Goal: Use online tool/utility: Utilize a website feature to perform a specific function

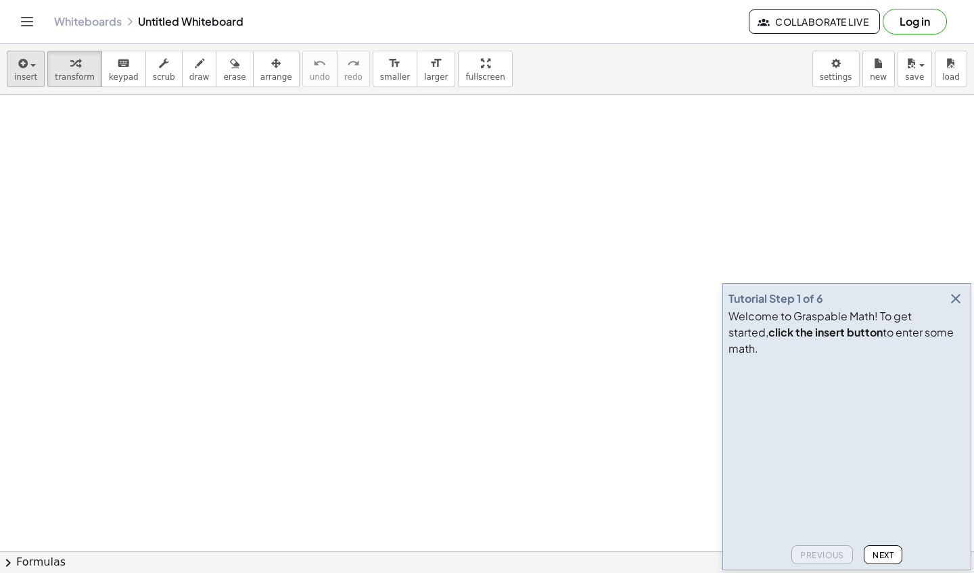
click at [38, 70] on button "insert" at bounding box center [26, 69] width 38 height 37
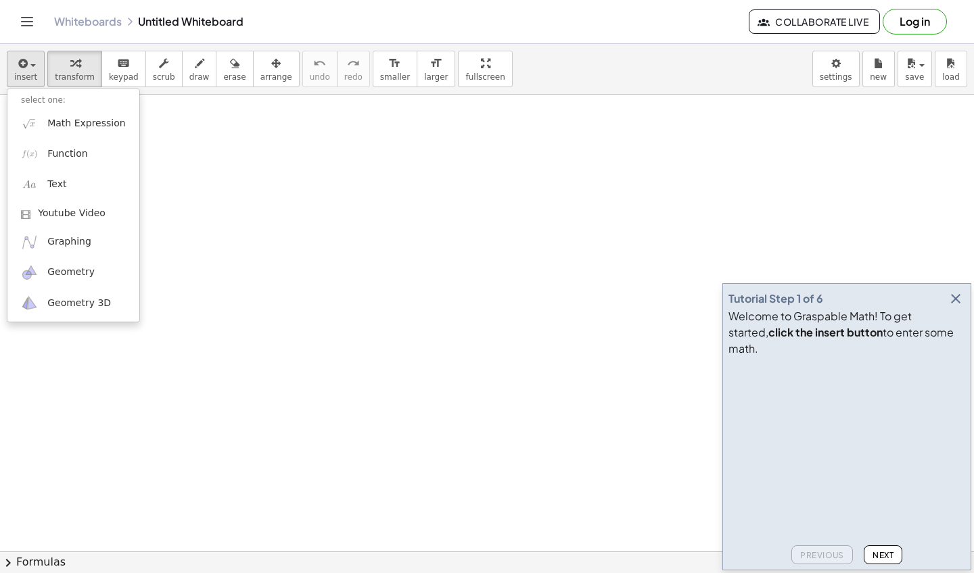
click at [31, 64] on span "button" at bounding box center [32, 65] width 5 height 3
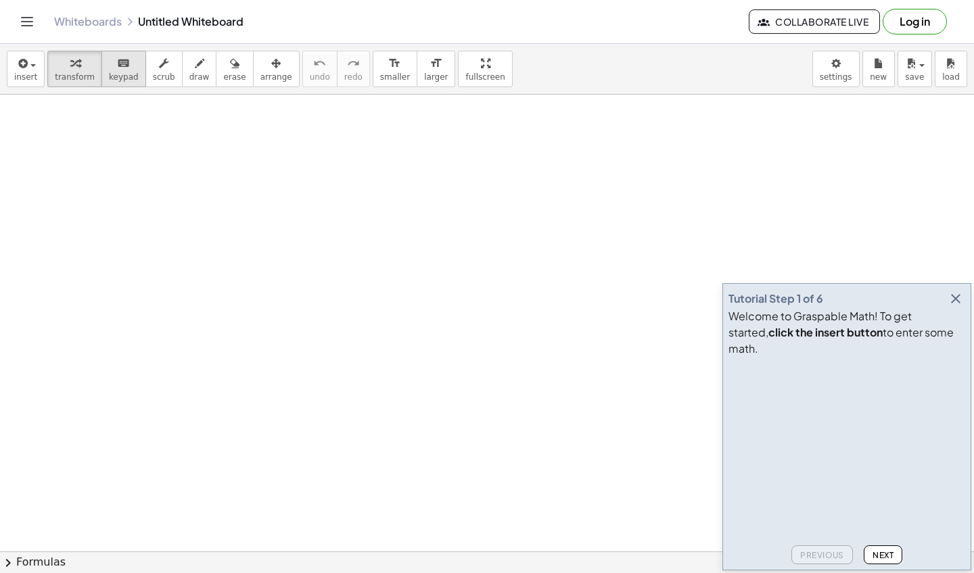
click at [117, 71] on icon "keyboard" at bounding box center [123, 63] width 13 height 16
click at [120, 72] on span "keypad" at bounding box center [124, 76] width 30 height 9
click at [76, 68] on icon "button" at bounding box center [74, 63] width 9 height 16
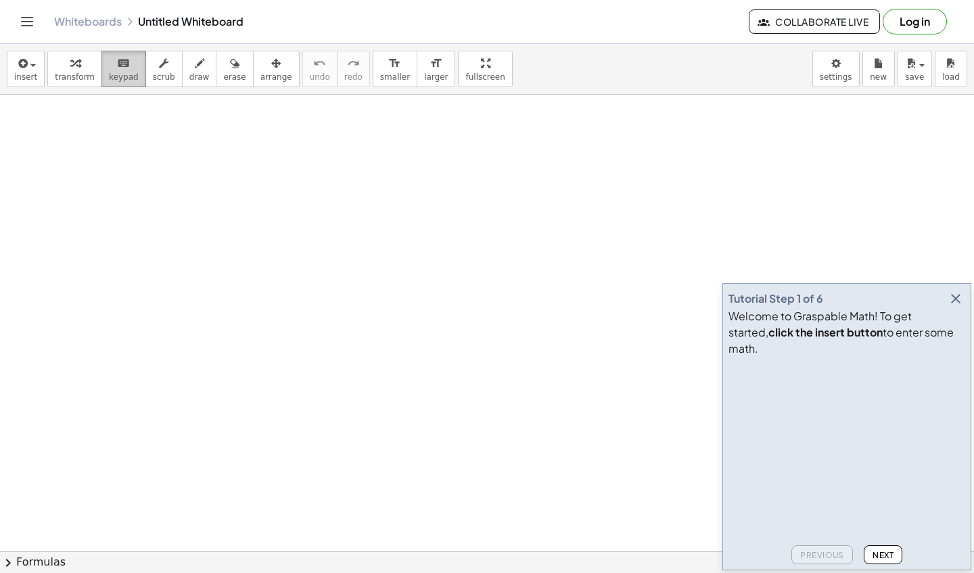
click at [111, 71] on button "keyboard keypad" at bounding box center [123, 69] width 45 height 37
click at [109, 70] on div "keyboard" at bounding box center [124, 63] width 30 height 16
click at [86, 68] on div "button" at bounding box center [75, 63] width 40 height 16
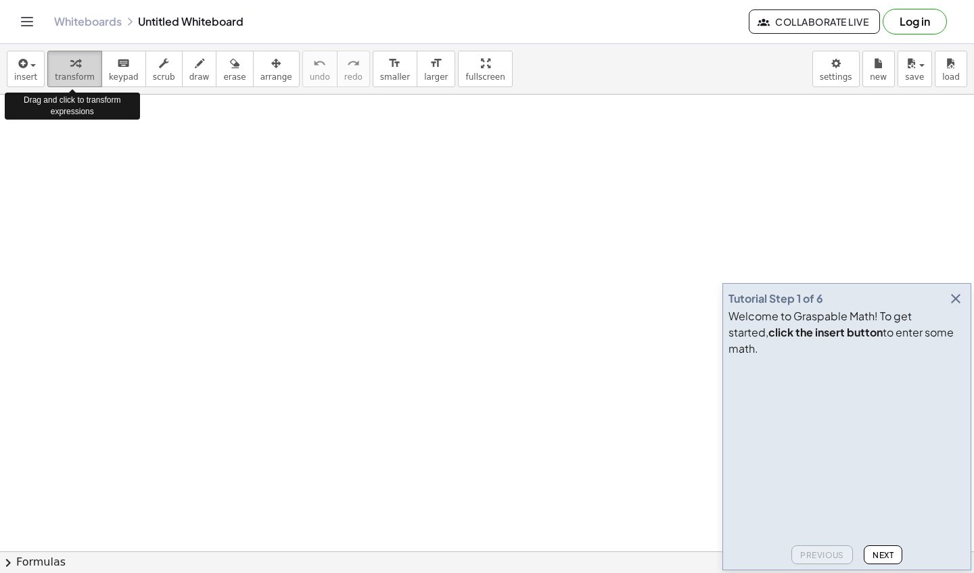
click at [86, 67] on div "button" at bounding box center [75, 63] width 40 height 16
click at [109, 70] on div "keyboard" at bounding box center [124, 63] width 30 height 16
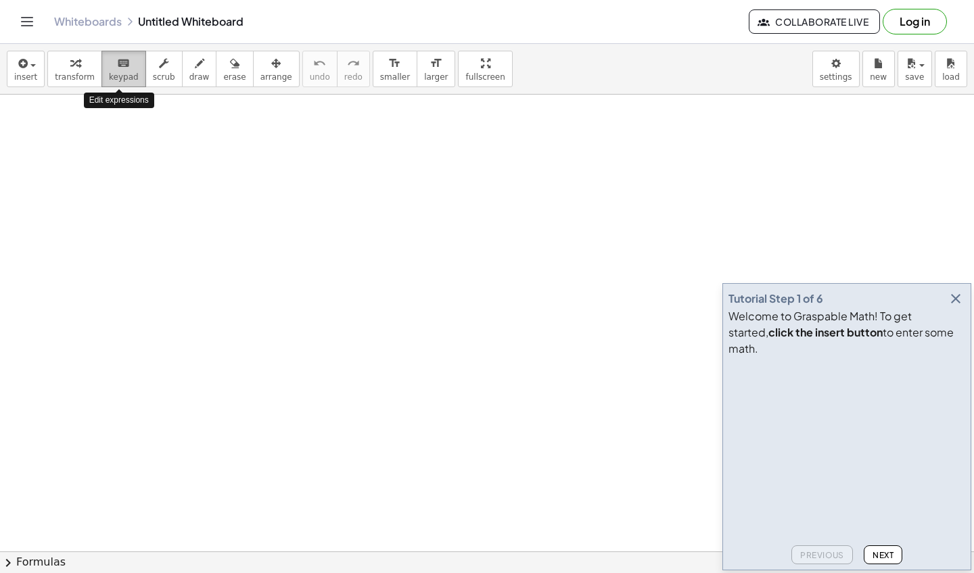
click at [109, 70] on div "keyboard" at bounding box center [124, 63] width 30 height 16
click at [22, 78] on span "insert" at bounding box center [25, 76] width 23 height 9
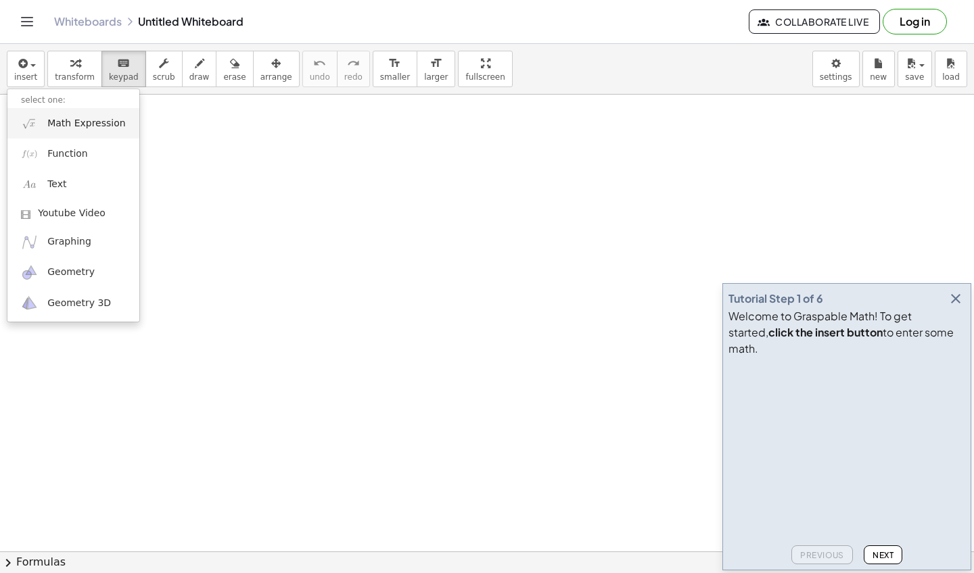
click at [71, 133] on link "Math Expression" at bounding box center [73, 123] width 132 height 30
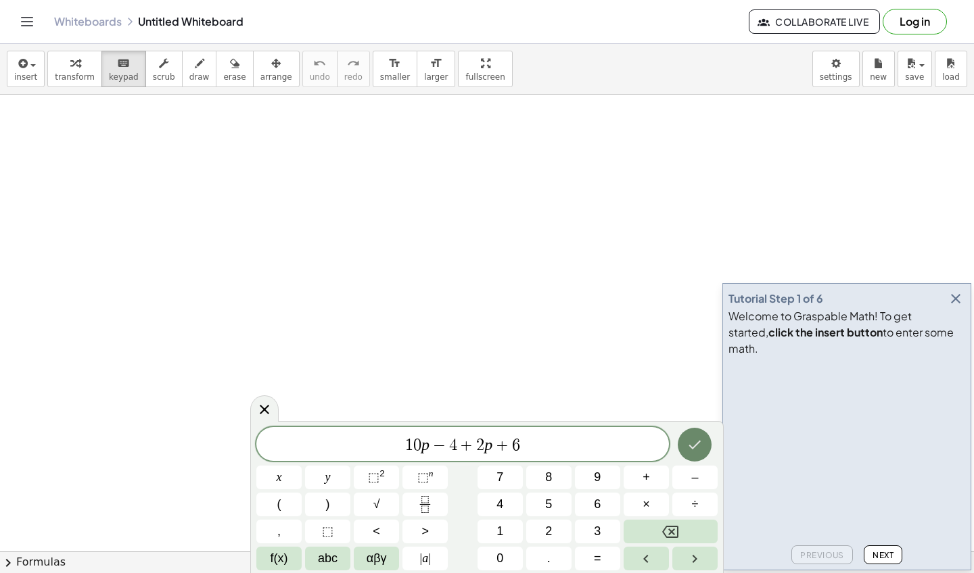
click at [696, 446] on icon "Done" at bounding box center [695, 445] width 12 height 9
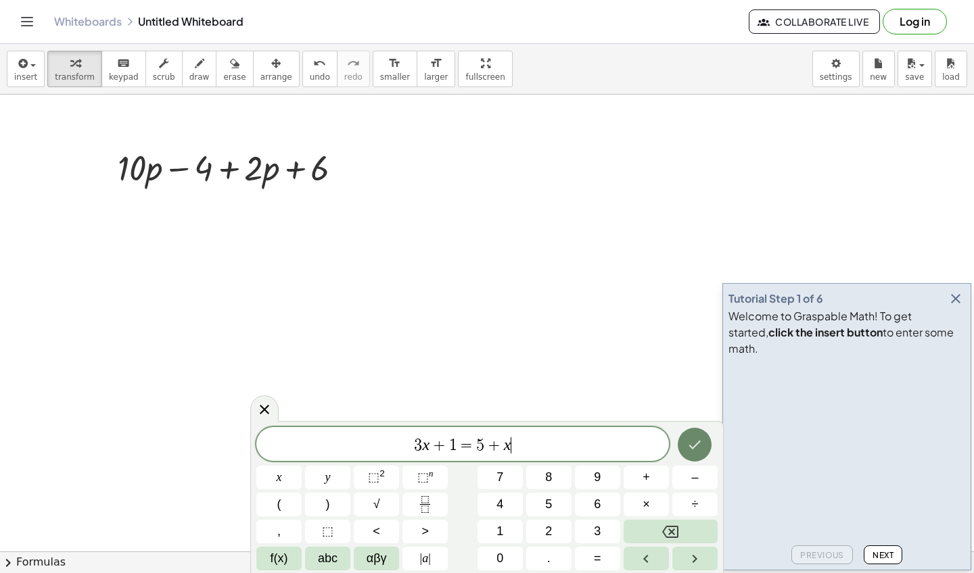
click at [694, 449] on icon "Done" at bounding box center [694, 445] width 16 height 16
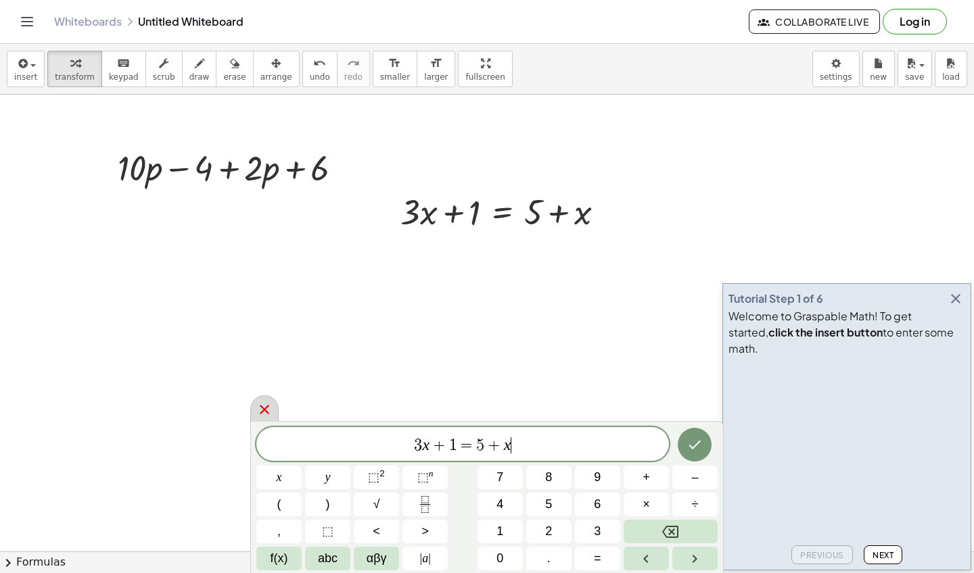
click at [254, 404] on div at bounding box center [264, 409] width 28 height 26
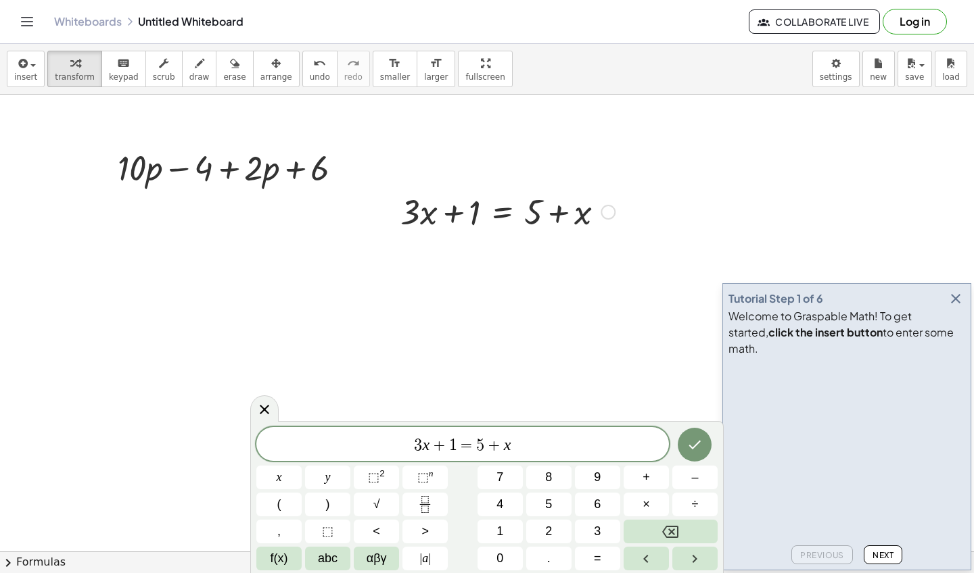
click at [469, 215] on div at bounding box center [508, 211] width 228 height 46
click at [445, 220] on div at bounding box center [508, 211] width 228 height 46
click at [696, 442] on icon "Done" at bounding box center [694, 445] width 16 height 16
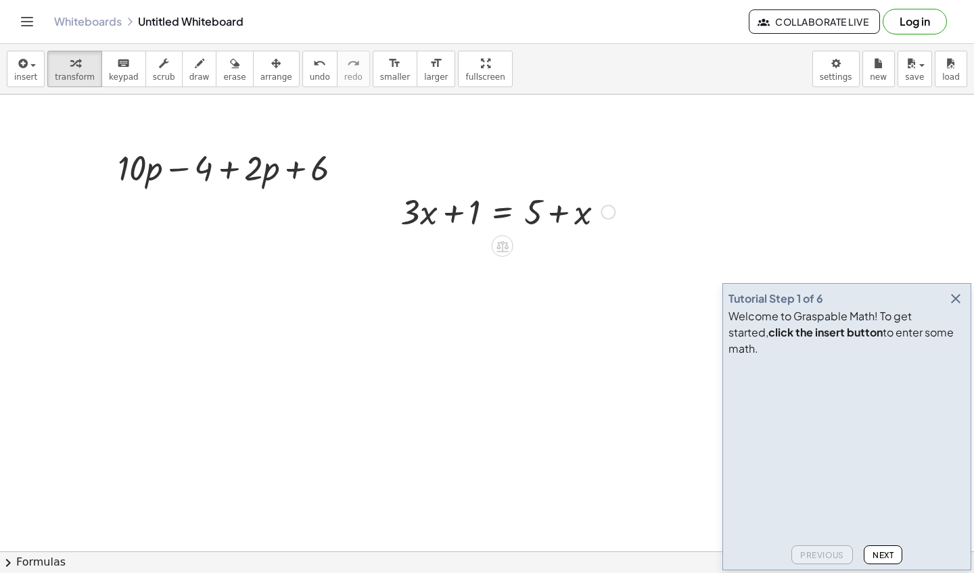
click at [464, 208] on div at bounding box center [508, 211] width 228 height 46
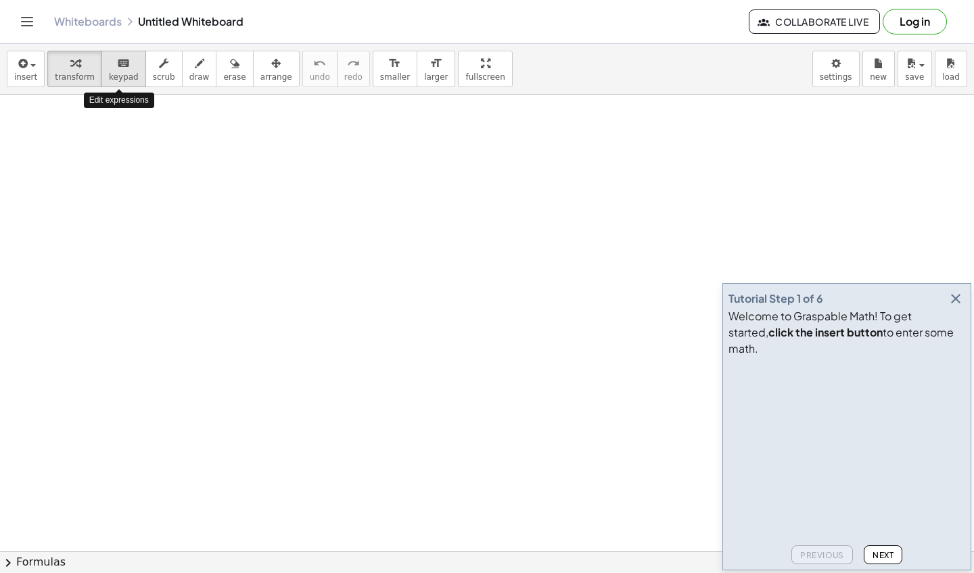
click at [122, 62] on icon "keyboard" at bounding box center [123, 63] width 13 height 16
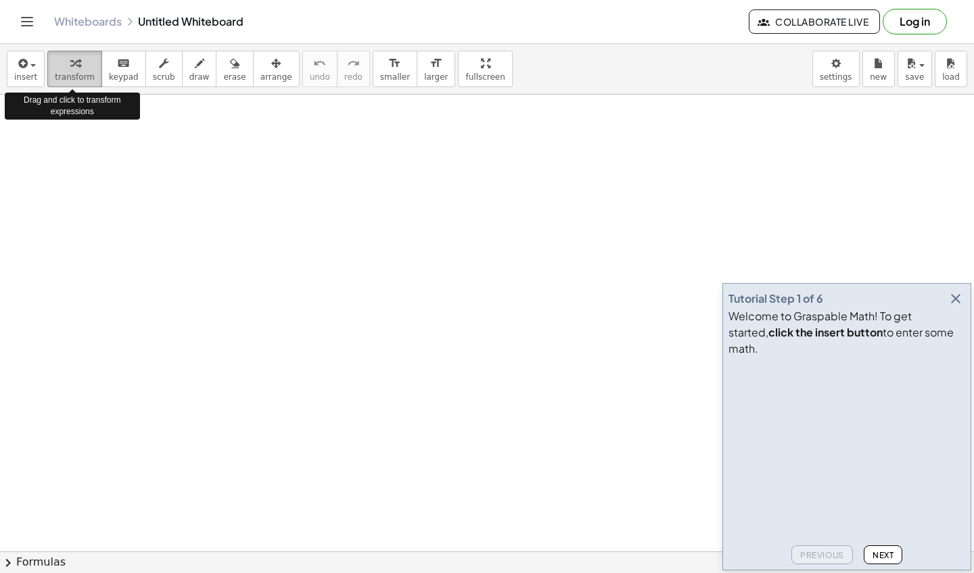
click at [70, 63] on icon "button" at bounding box center [74, 63] width 9 height 16
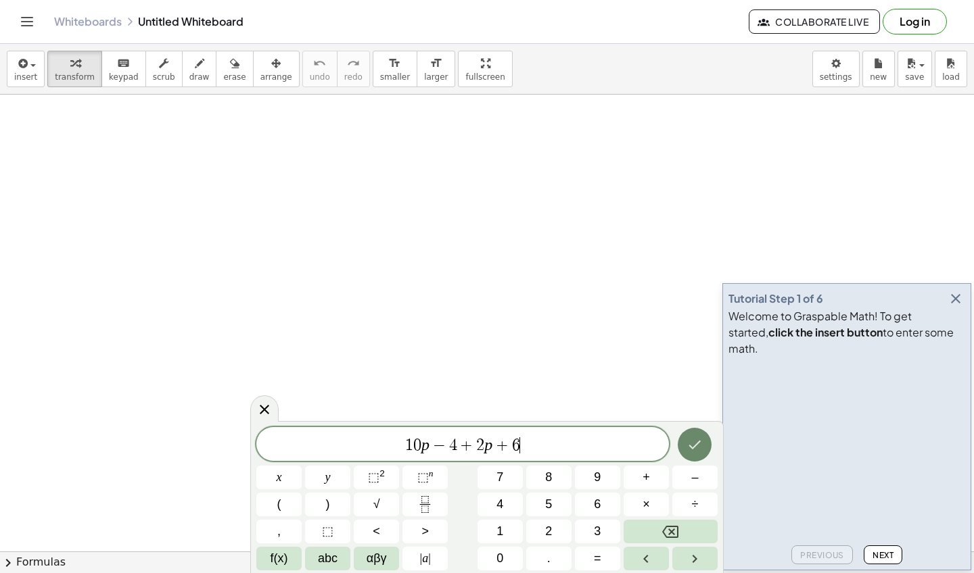
click at [700, 442] on icon "Done" at bounding box center [695, 445] width 12 height 9
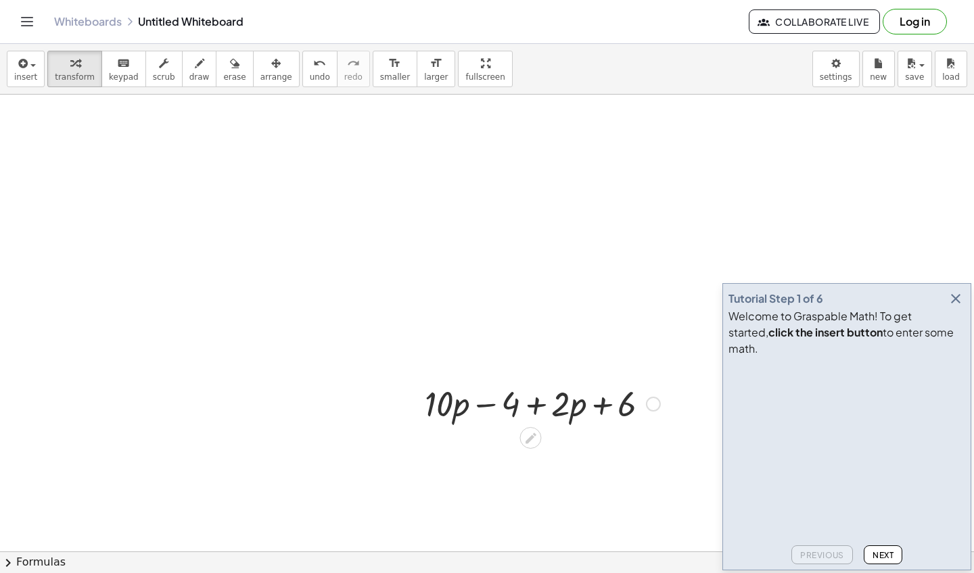
click at [502, 414] on div at bounding box center [542, 403] width 249 height 46
click at [452, 402] on div at bounding box center [542, 403] width 249 height 46
click at [527, 437] on icon at bounding box center [530, 438] width 14 height 14
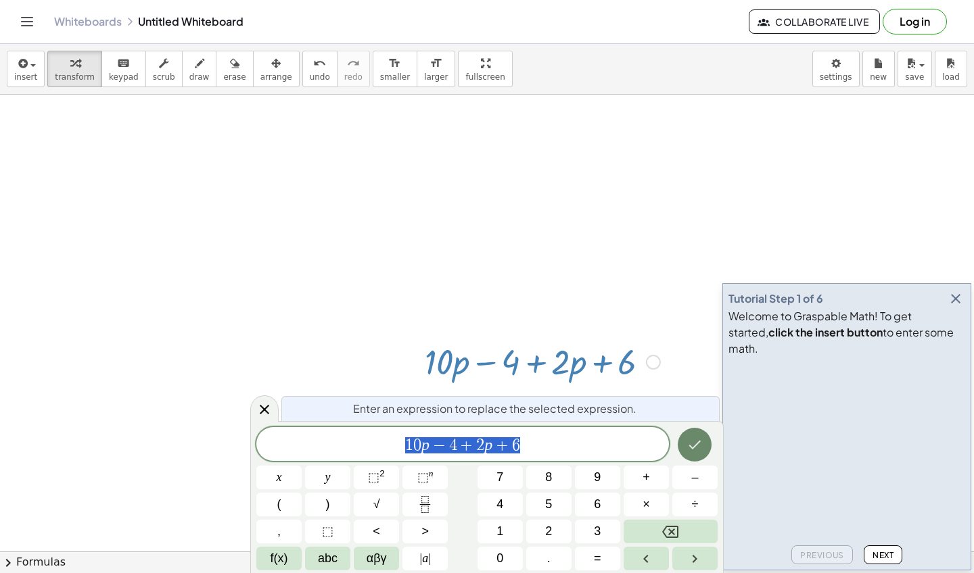
click at [682, 449] on button "Done" at bounding box center [694, 445] width 34 height 34
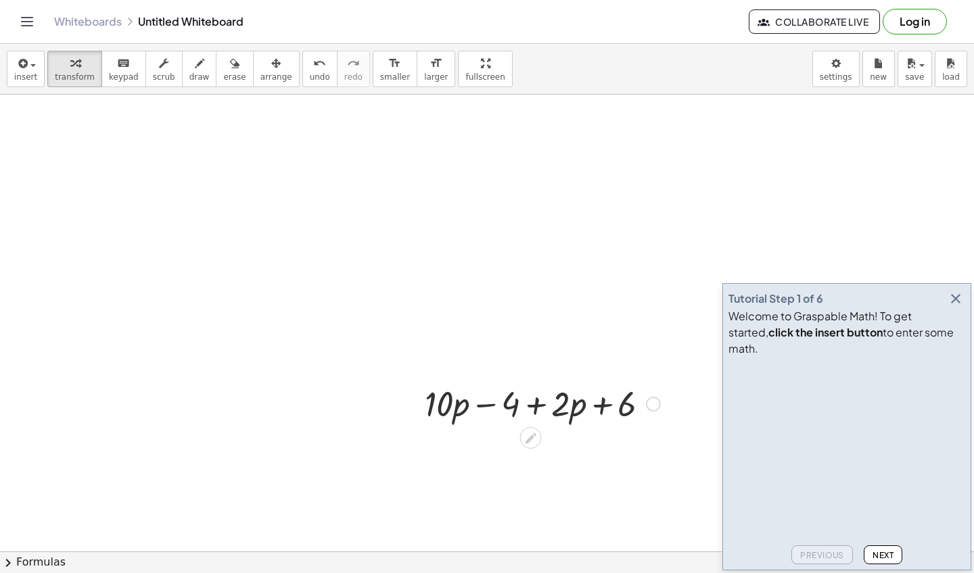
click at [651, 407] on div at bounding box center [653, 404] width 15 height 15
click at [644, 404] on div at bounding box center [542, 403] width 249 height 46
drag, startPoint x: 589, startPoint y: 406, endPoint x: 609, endPoint y: 412, distance: 20.3
click at [609, 412] on div at bounding box center [542, 403] width 249 height 46
drag, startPoint x: 445, startPoint y: 377, endPoint x: 462, endPoint y: 371, distance: 18.6
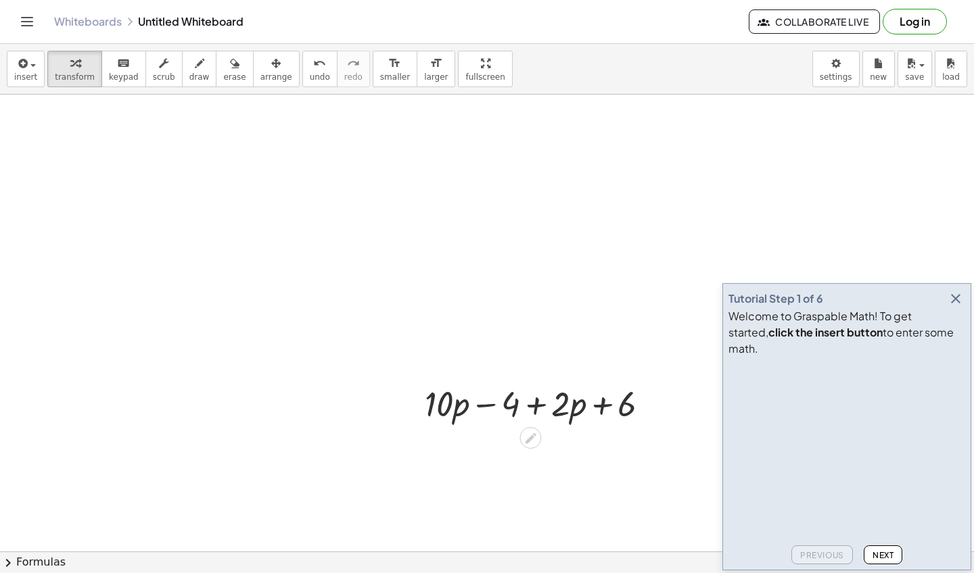
click at [452, 391] on div at bounding box center [542, 403] width 249 height 46
drag, startPoint x: 452, startPoint y: 406, endPoint x: 525, endPoint y: 403, distance: 72.4
click at [527, 403] on div at bounding box center [542, 403] width 249 height 46
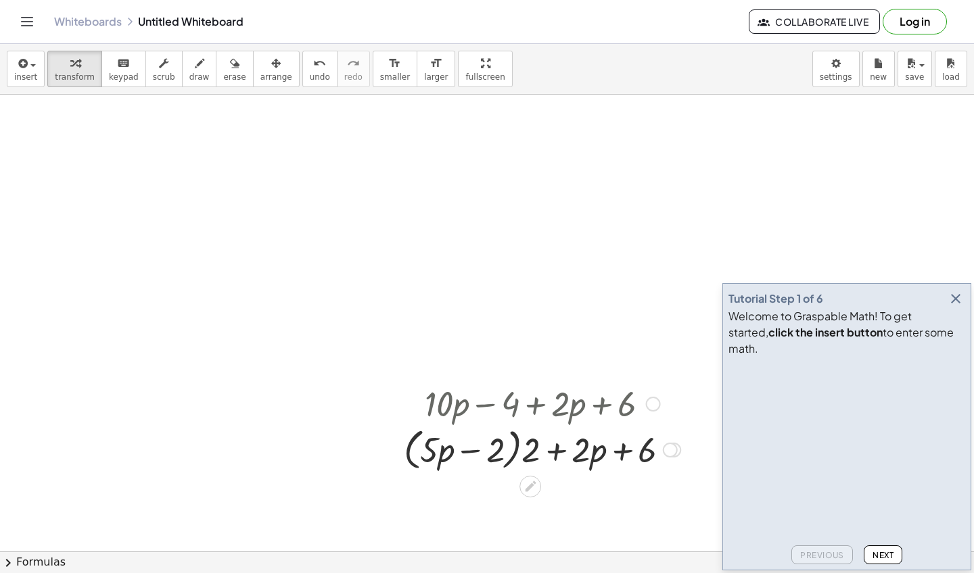
click at [529, 494] on icon at bounding box center [530, 486] width 14 height 14
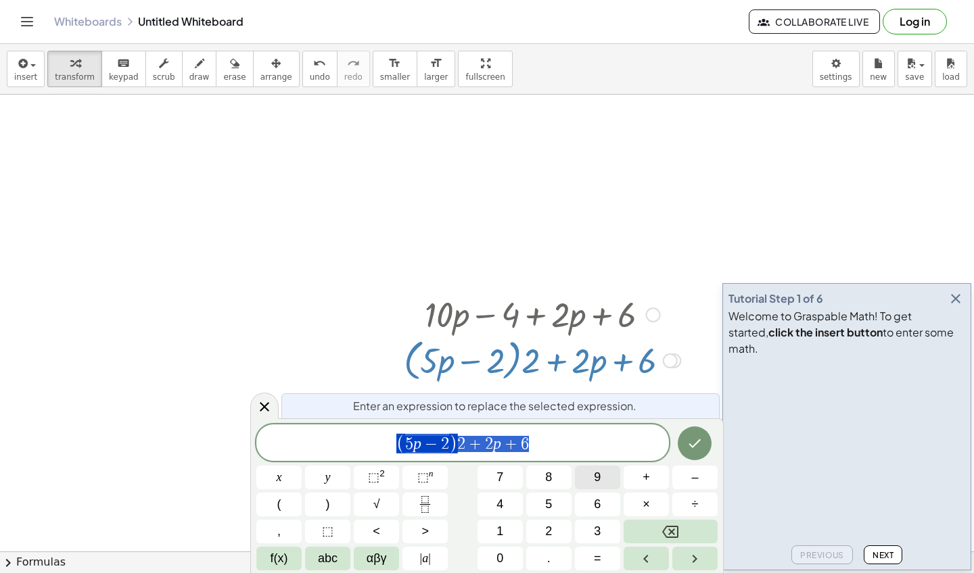
scroll to position [90, 0]
click at [650, 527] on button "Backspace" at bounding box center [670, 532] width 94 height 24
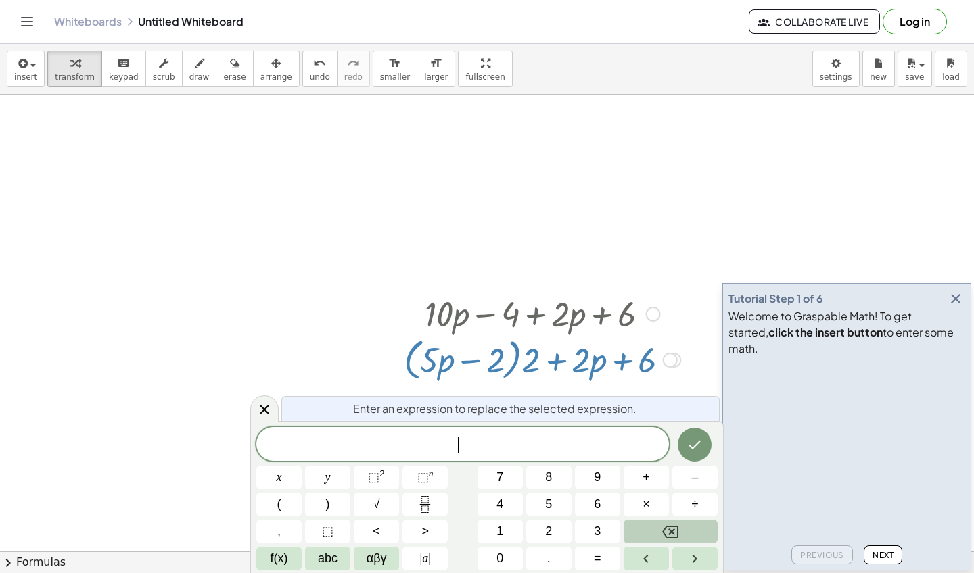
click at [650, 527] on button "Backspace" at bounding box center [670, 532] width 94 height 24
click at [698, 437] on icon "Done" at bounding box center [694, 445] width 16 height 16
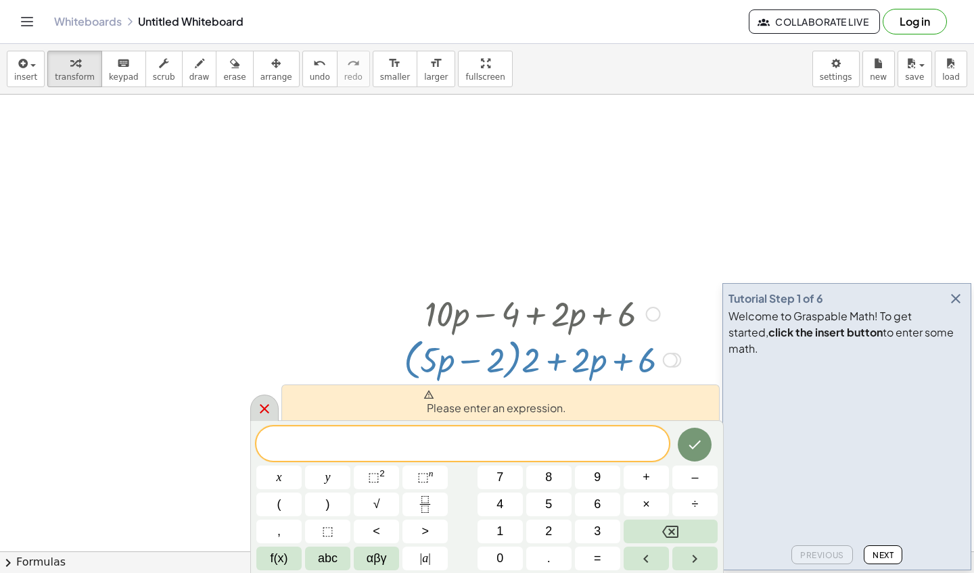
click at [274, 409] on div at bounding box center [264, 408] width 28 height 26
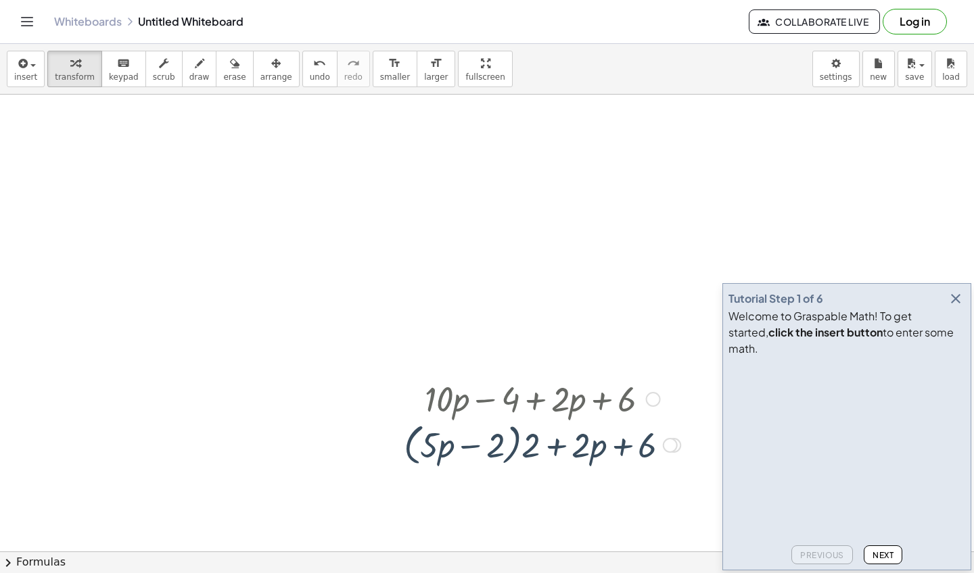
scroll to position [0, 0]
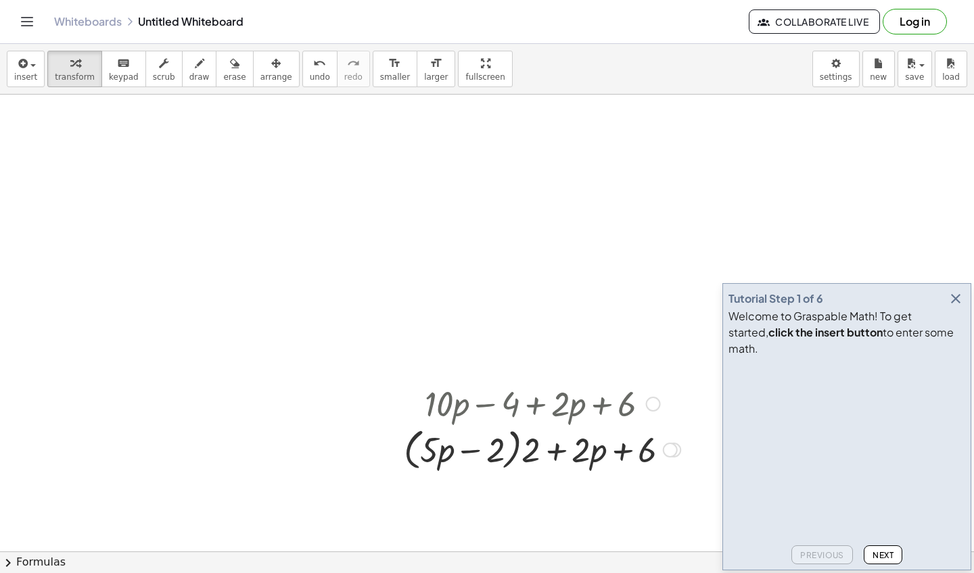
drag, startPoint x: 520, startPoint y: 455, endPoint x: 462, endPoint y: 458, distance: 57.5
click at [462, 458] on div at bounding box center [542, 448] width 290 height 51
click at [674, 451] on div at bounding box center [670, 450] width 15 height 15
drag, startPoint x: 642, startPoint y: 444, endPoint x: 606, endPoint y: 446, distance: 35.9
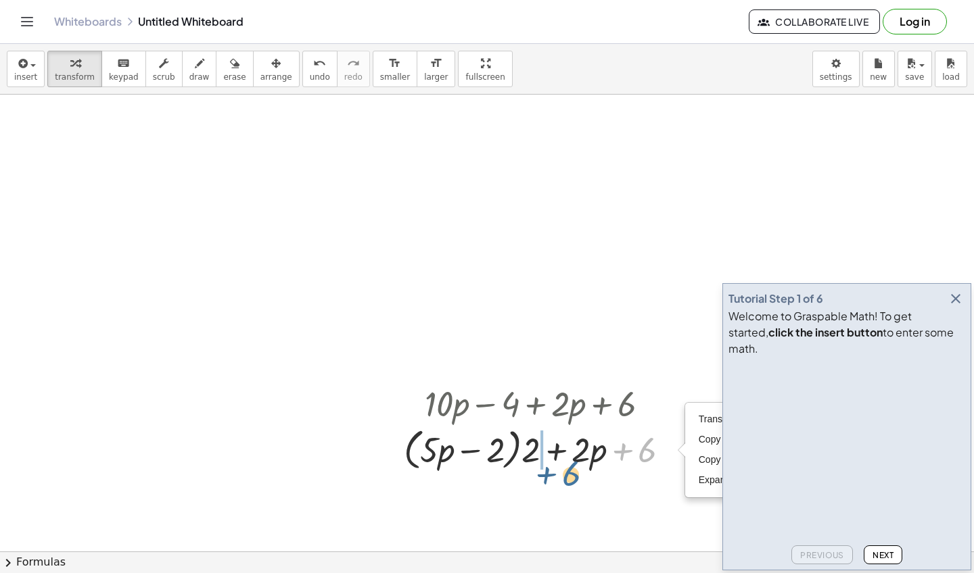
click at [599, 447] on div at bounding box center [542, 448] width 290 height 51
drag, startPoint x: 433, startPoint y: 453, endPoint x: 496, endPoint y: 456, distance: 63.0
click at [496, 456] on div at bounding box center [542, 448] width 290 height 51
drag, startPoint x: 501, startPoint y: 456, endPoint x: 412, endPoint y: 456, distance: 88.6
click at [412, 456] on div at bounding box center [542, 448] width 290 height 51
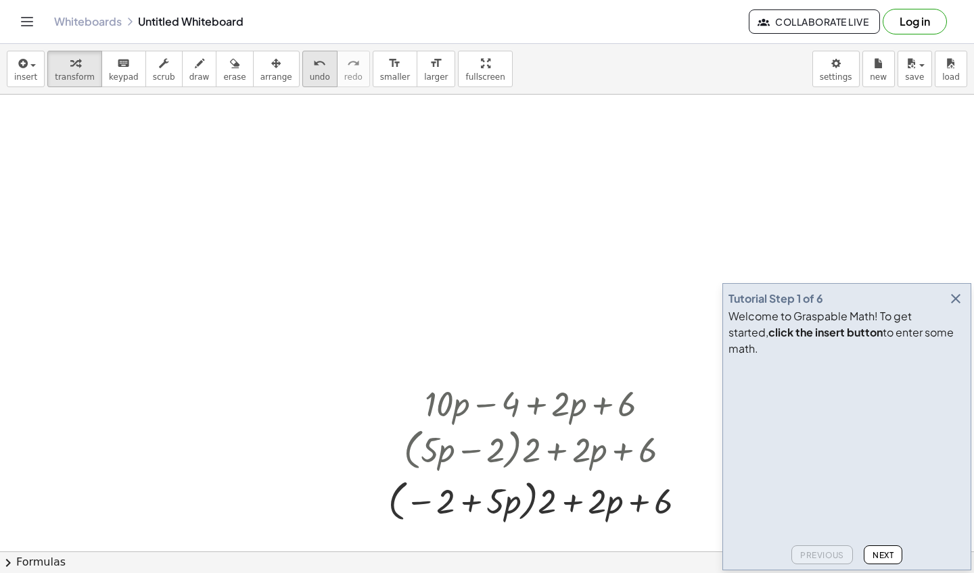
click at [313, 64] on icon "undo" at bounding box center [319, 63] width 13 height 16
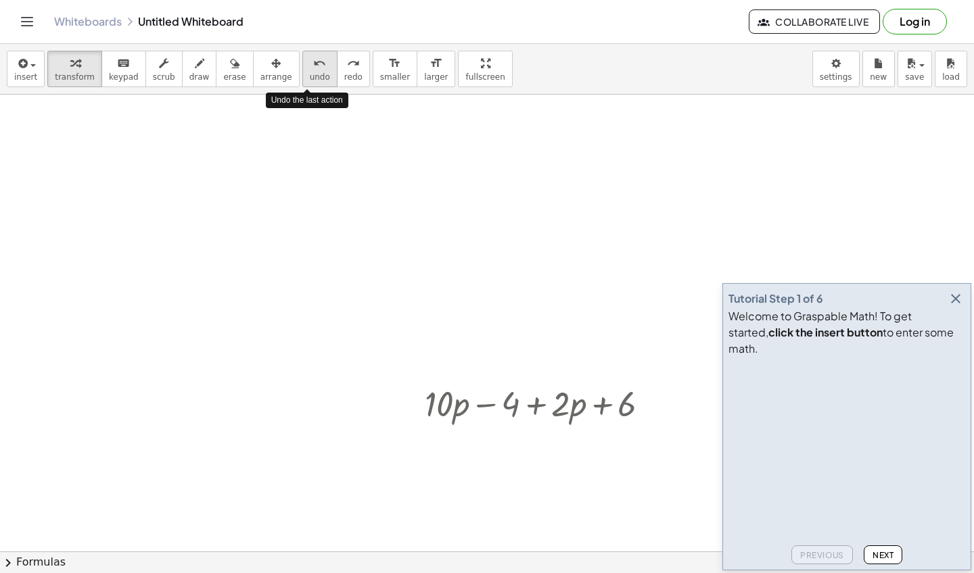
click at [317, 64] on button "undo undo" at bounding box center [319, 69] width 35 height 37
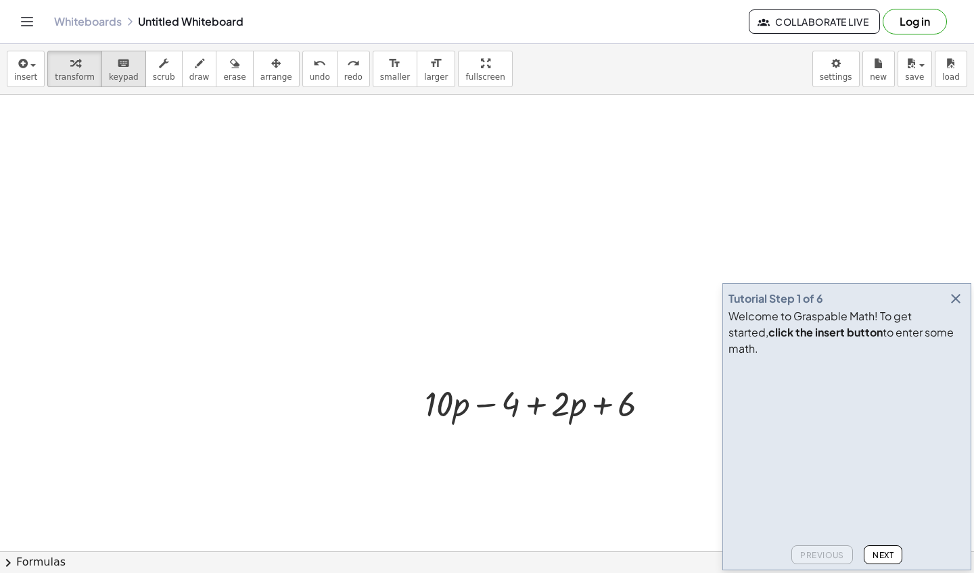
click at [127, 71] on button "keyboard keypad" at bounding box center [123, 69] width 45 height 37
click at [449, 400] on div at bounding box center [439, 404] width 28 height 39
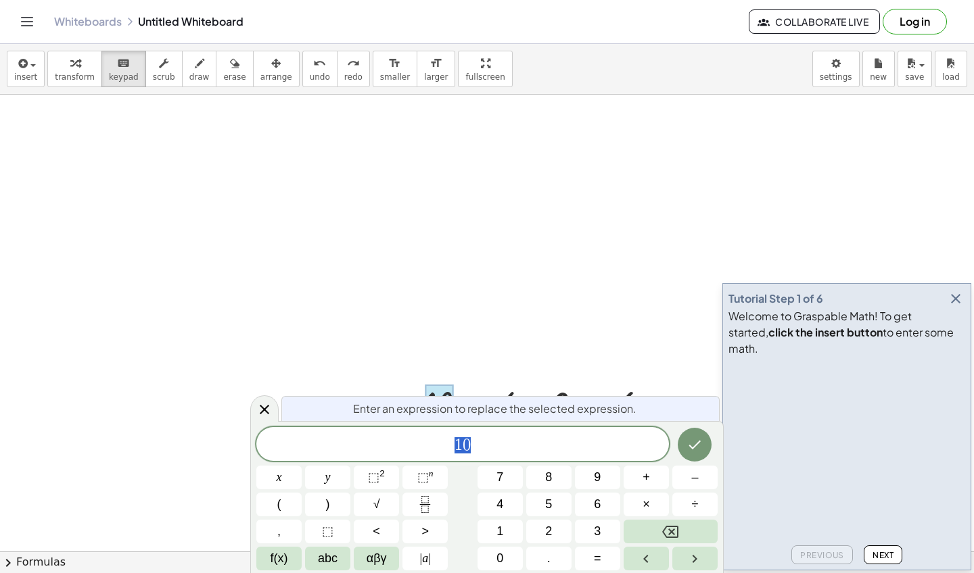
click at [515, 431] on div "1 0" at bounding box center [462, 444] width 412 height 34
click at [264, 416] on icon at bounding box center [264, 410] width 16 height 16
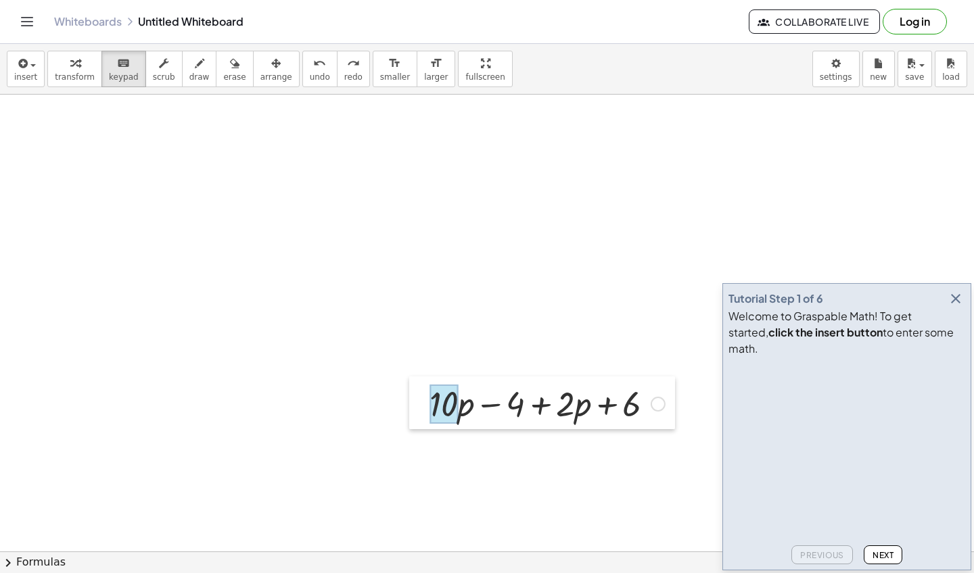
click at [429, 398] on div at bounding box center [419, 403] width 20 height 53
click at [655, 408] on div at bounding box center [657, 404] width 15 height 15
click at [655, 407] on div "Fix a mistake Transform line Copy line as LaTeX Copy derivation as LaTeX Expand…" at bounding box center [657, 404] width 15 height 15
click at [954, 307] on icon "button" at bounding box center [955, 299] width 16 height 16
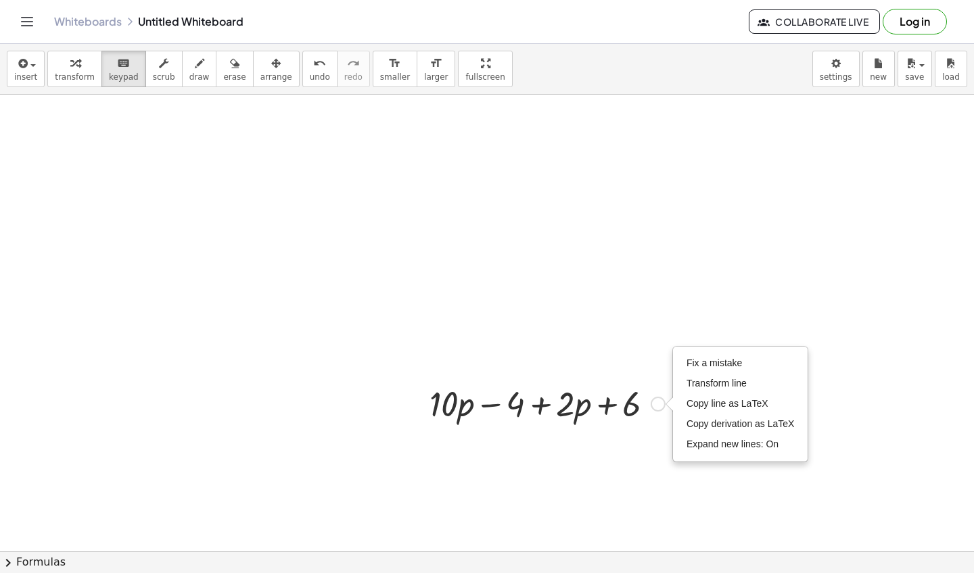
click at [656, 400] on div "Fix a mistake Transform line Copy line as LaTeX Copy derivation as LaTeX Expand…" at bounding box center [657, 404] width 15 height 15
click at [653, 400] on div "Fix a mistake Transform line Copy line as LaTeX Copy derivation as LaTeX Expand…" at bounding box center [657, 404] width 15 height 15
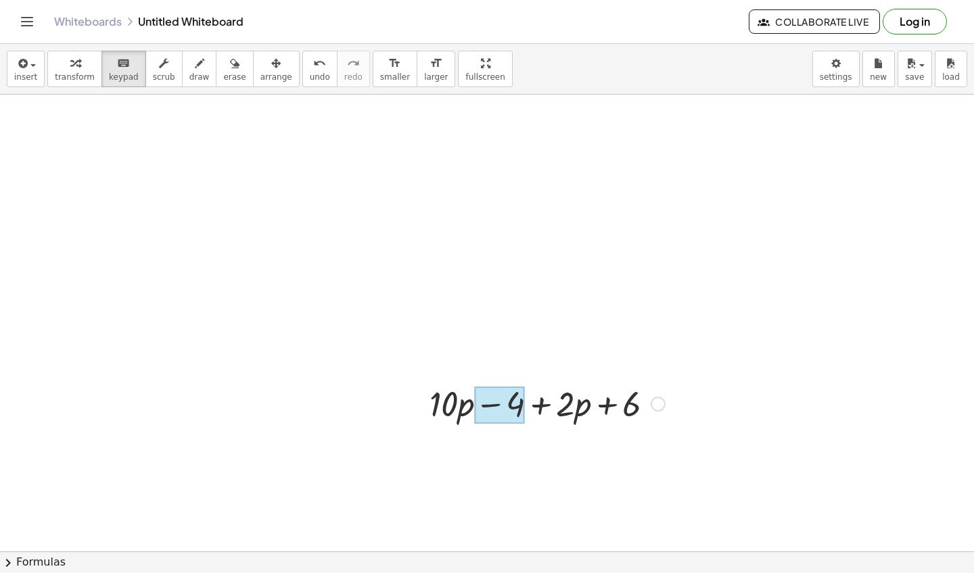
click at [484, 396] on div at bounding box center [499, 406] width 50 height 38
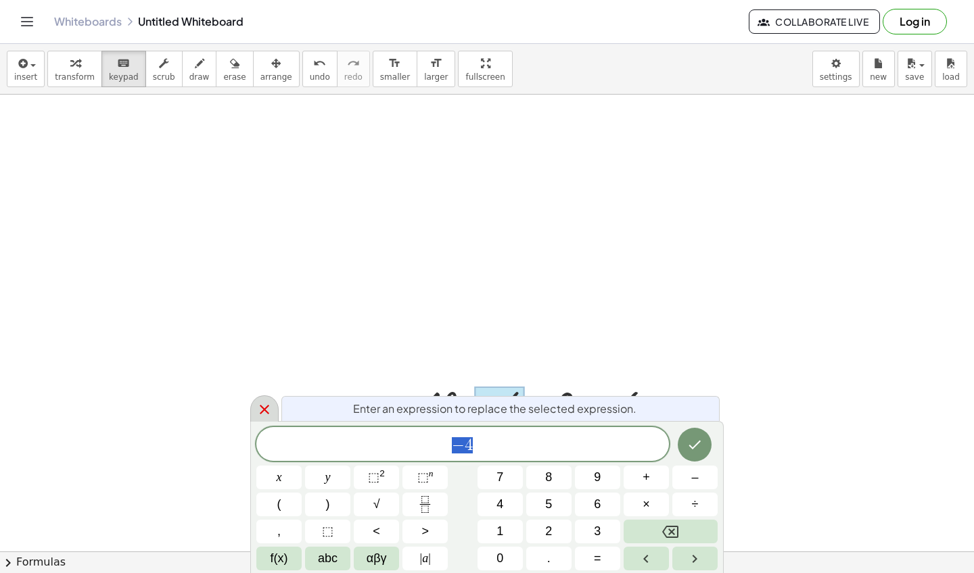
click at [267, 403] on icon at bounding box center [264, 410] width 16 height 16
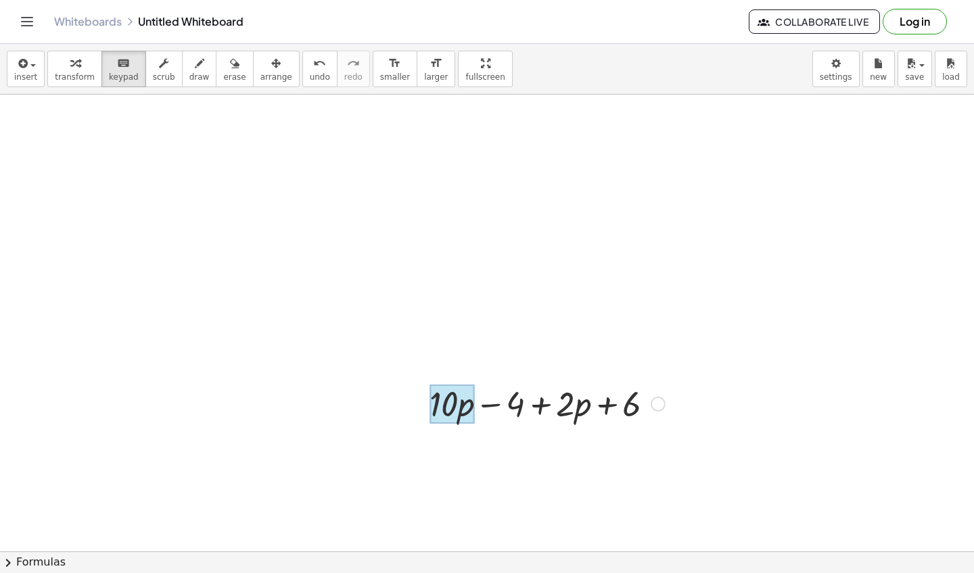
click at [469, 411] on div at bounding box center [451, 404] width 45 height 39
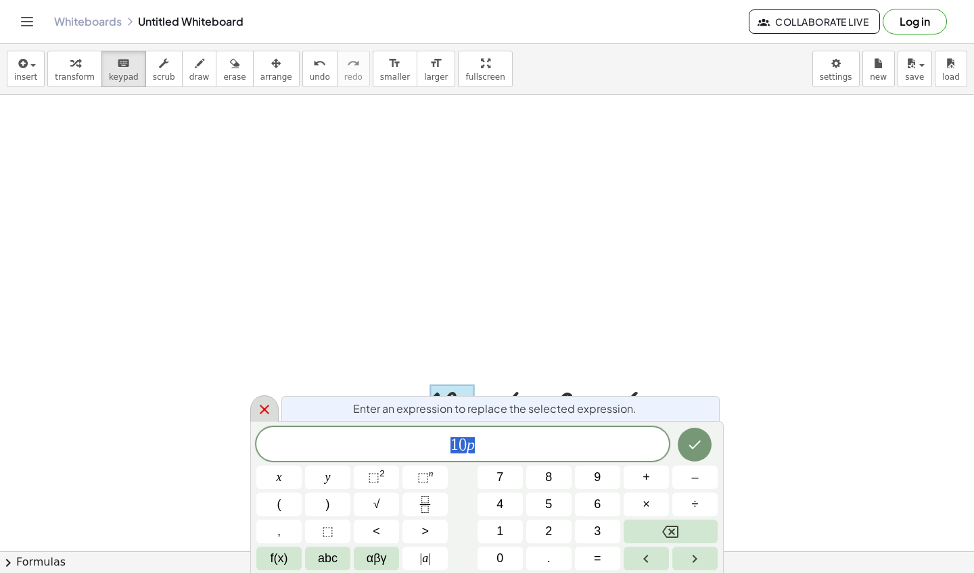
click at [266, 415] on icon at bounding box center [264, 410] width 16 height 16
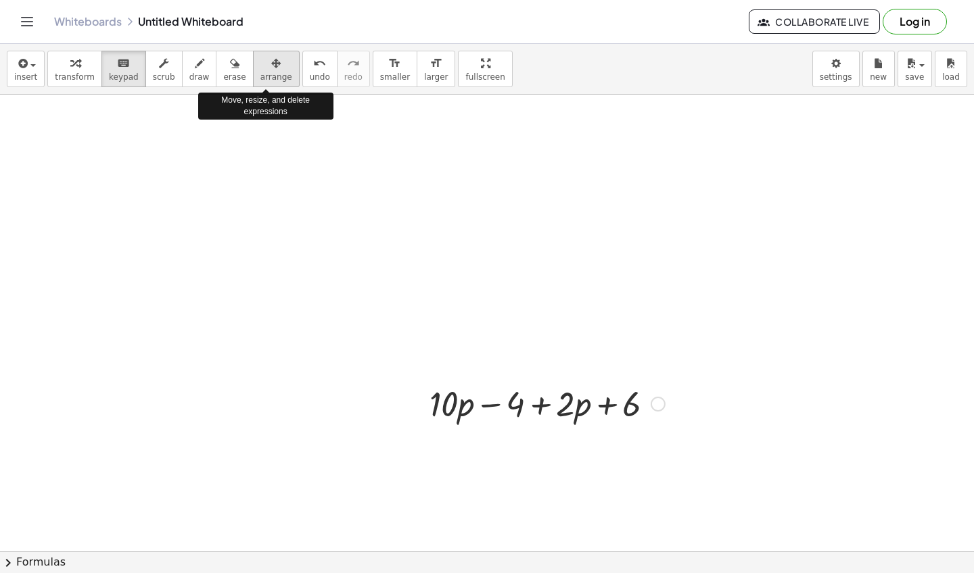
click at [260, 69] on div "button" at bounding box center [276, 63] width 32 height 16
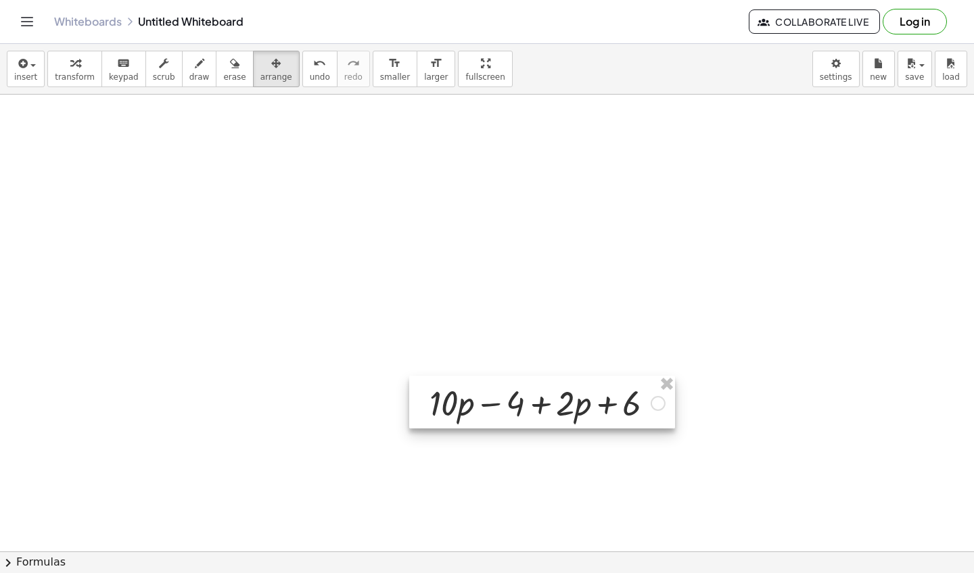
click at [485, 404] on div at bounding box center [542, 402] width 266 height 53
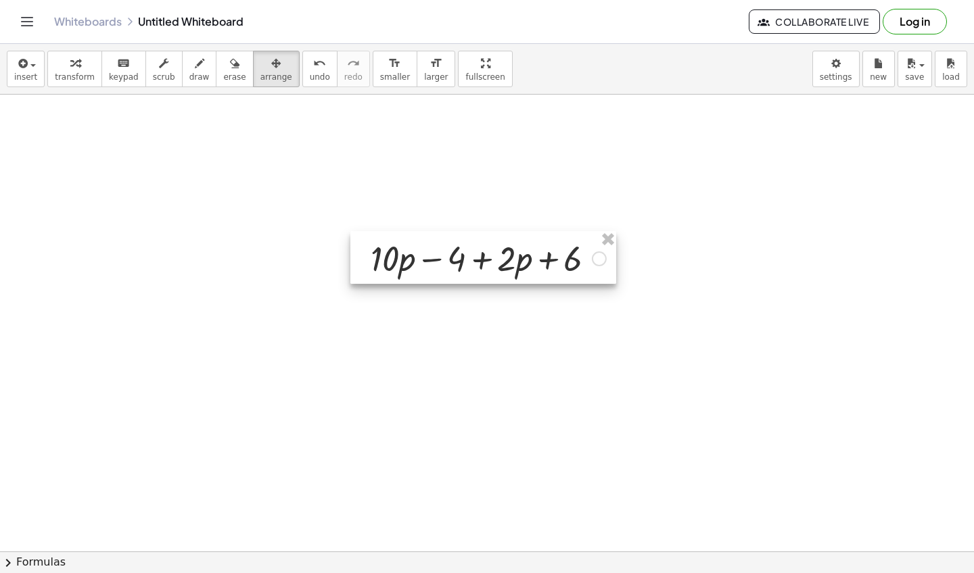
drag, startPoint x: 487, startPoint y: 404, endPoint x: 425, endPoint y: 258, distance: 158.4
click at [425, 258] on div at bounding box center [483, 257] width 266 height 53
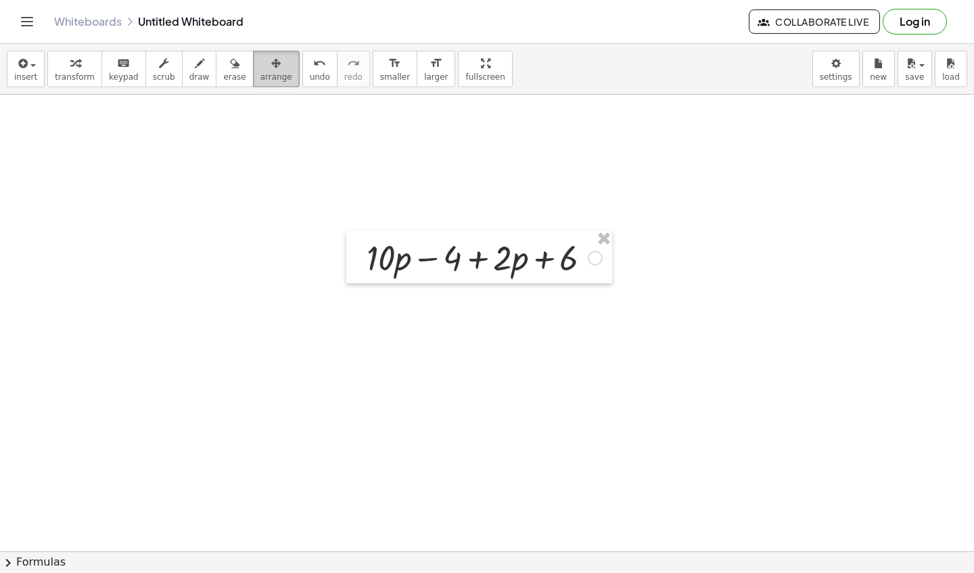
click at [279, 76] on span "arrange" at bounding box center [276, 76] width 32 height 9
click at [76, 54] on button "transform" at bounding box center [74, 69] width 55 height 37
click at [417, 239] on div at bounding box center [484, 257] width 249 height 46
click at [507, 249] on div at bounding box center [484, 257] width 249 height 46
click at [389, 254] on div at bounding box center [484, 257] width 249 height 46
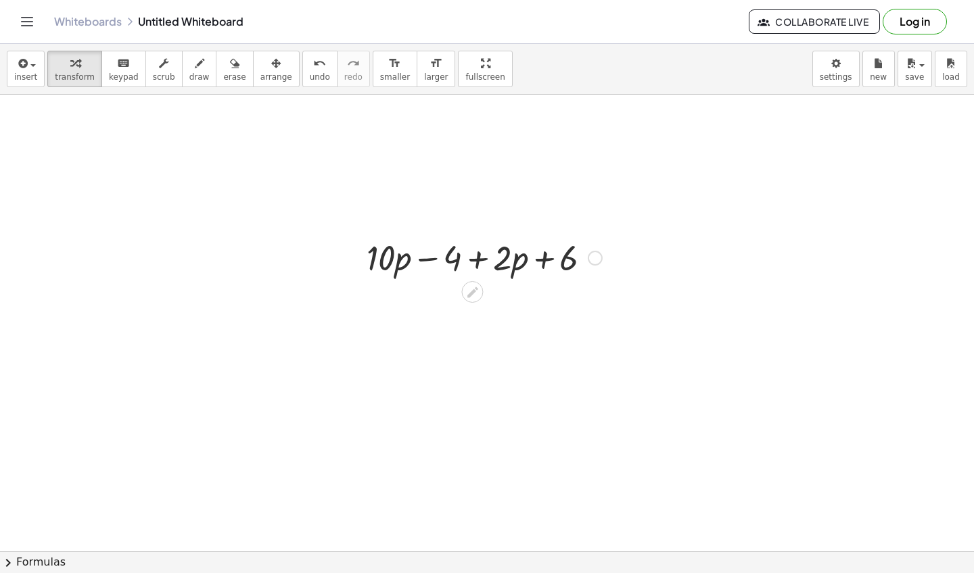
click at [472, 256] on div at bounding box center [484, 257] width 249 height 46
click at [402, 275] on div at bounding box center [484, 257] width 249 height 46
click at [515, 262] on div at bounding box center [484, 257] width 249 height 46
click at [564, 262] on div at bounding box center [484, 257] width 249 height 46
click at [446, 255] on div at bounding box center [484, 257] width 249 height 46
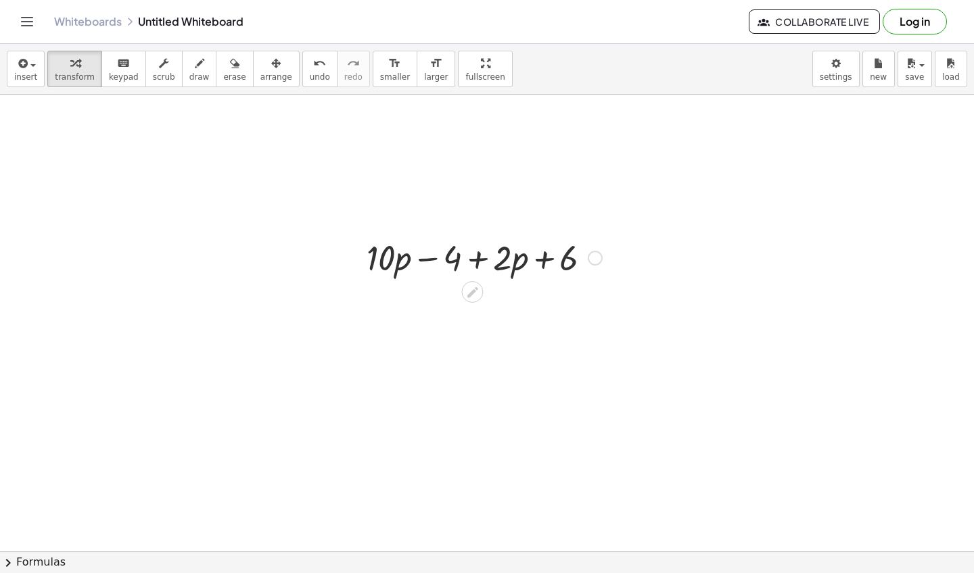
click at [437, 257] on div at bounding box center [484, 257] width 249 height 46
click at [447, 256] on div at bounding box center [484, 257] width 249 height 46
click at [427, 254] on div at bounding box center [484, 257] width 249 height 46
click at [427, 257] on div at bounding box center [484, 257] width 249 height 46
click at [548, 253] on div at bounding box center [484, 257] width 249 height 46
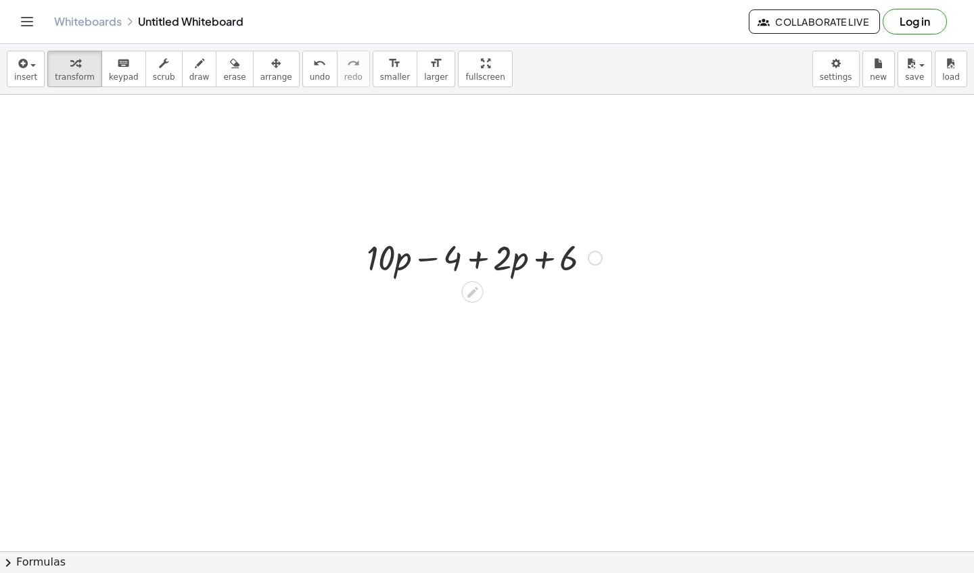
click at [481, 265] on div at bounding box center [484, 257] width 249 height 46
click at [390, 265] on div at bounding box center [484, 257] width 249 height 46
click at [510, 255] on div at bounding box center [484, 257] width 249 height 46
click at [462, 297] on div at bounding box center [472, 292] width 22 height 22
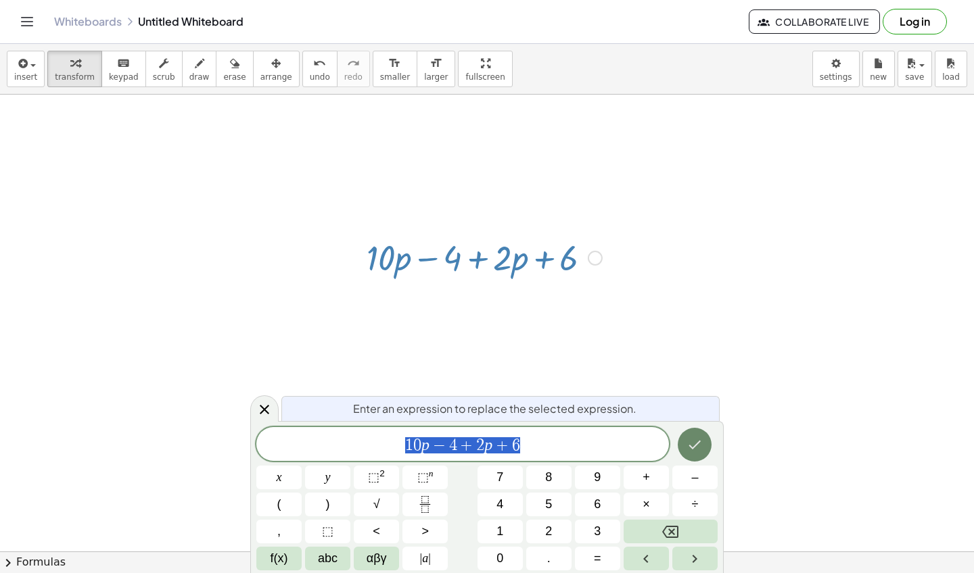
click at [698, 456] on button "Done" at bounding box center [694, 445] width 34 height 34
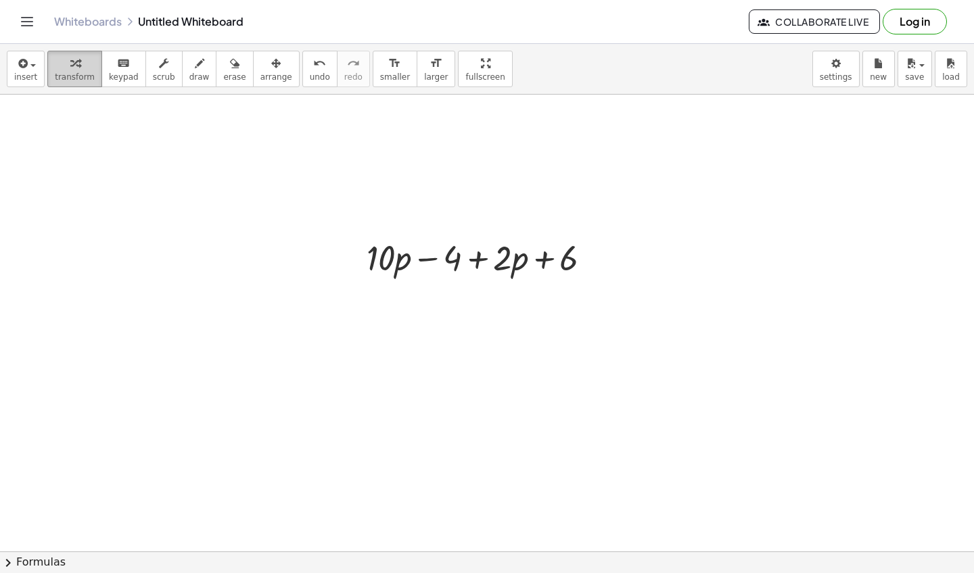
click at [84, 54] on button "transform" at bounding box center [74, 69] width 55 height 37
click at [426, 260] on div at bounding box center [484, 257] width 249 height 46
click at [475, 289] on icon at bounding box center [472, 292] width 11 height 11
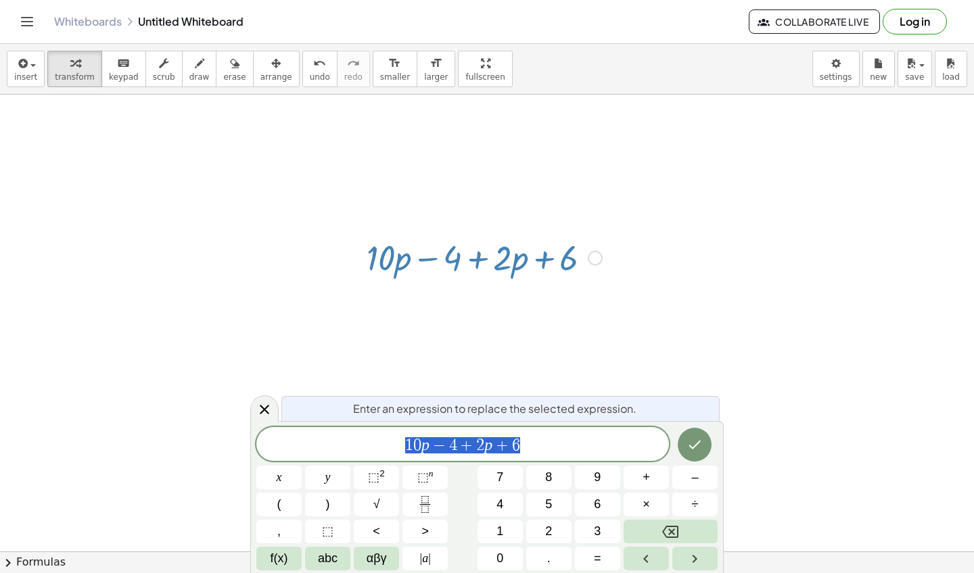
click at [547, 448] on span "1 0 p − 4 + 2 p + 6" at bounding box center [462, 445] width 412 height 19
click at [590, 557] on button "=" at bounding box center [597, 559] width 45 height 24
click at [691, 456] on button "Done" at bounding box center [694, 445] width 34 height 34
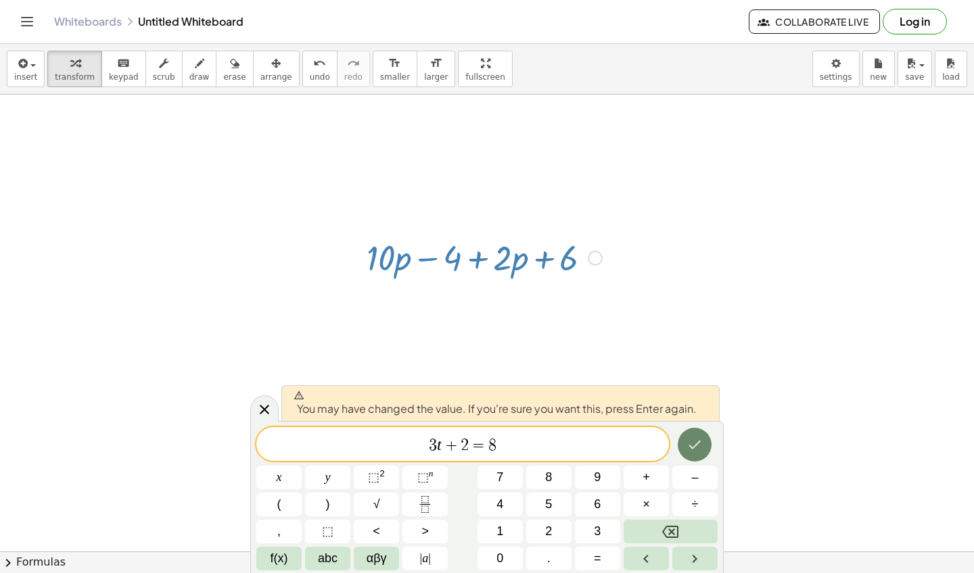
click at [692, 456] on button "Done" at bounding box center [694, 445] width 34 height 34
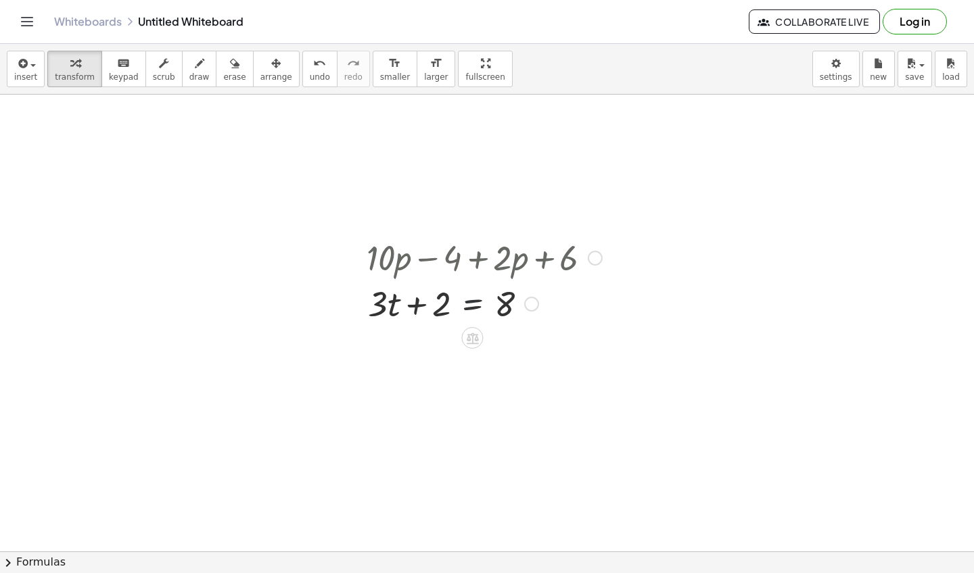
click at [490, 307] on div at bounding box center [484, 303] width 249 height 46
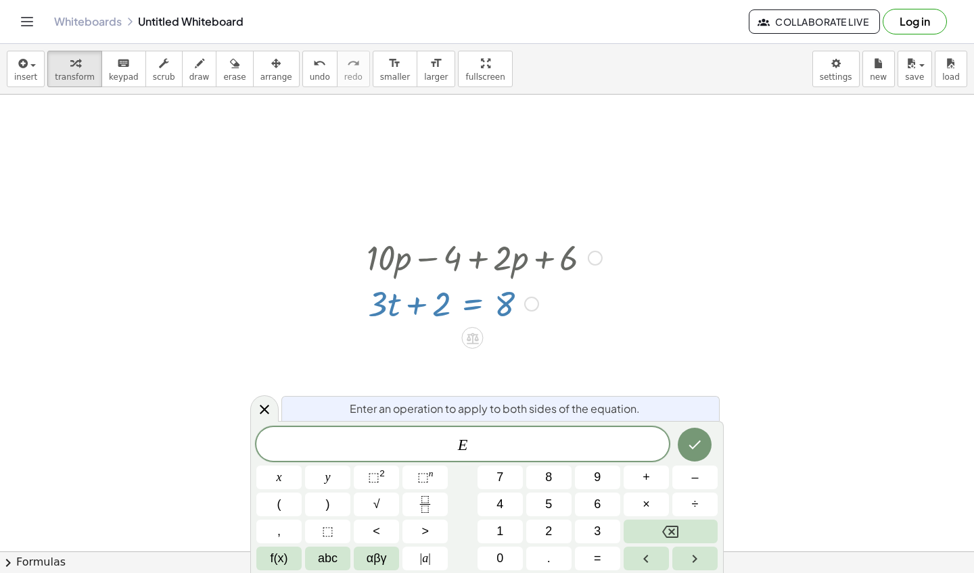
click at [477, 306] on div at bounding box center [484, 303] width 249 height 46
click at [257, 397] on div at bounding box center [264, 409] width 28 height 26
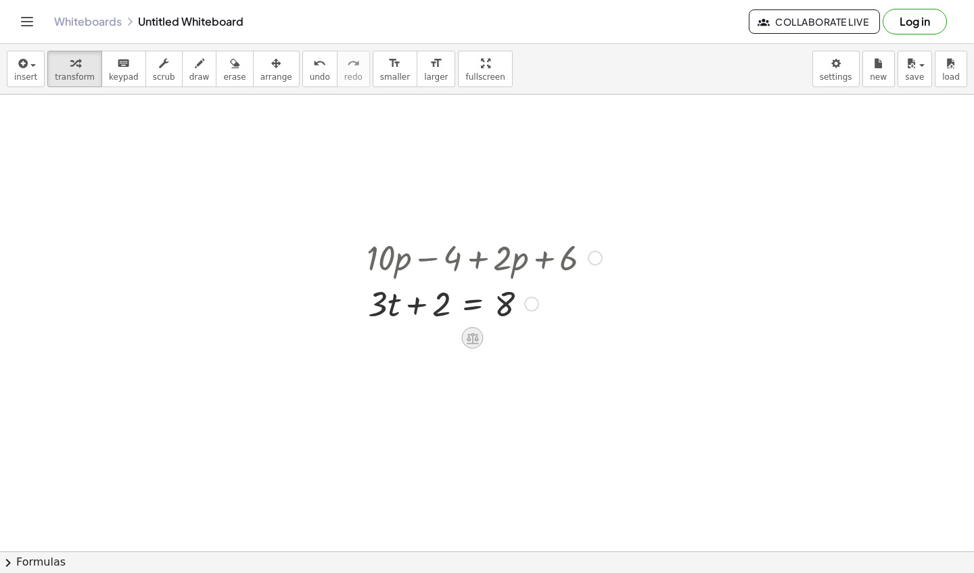
click at [473, 336] on icon at bounding box center [473, 338] width 12 height 11
click at [523, 343] on icon at bounding box center [526, 338] width 12 height 12
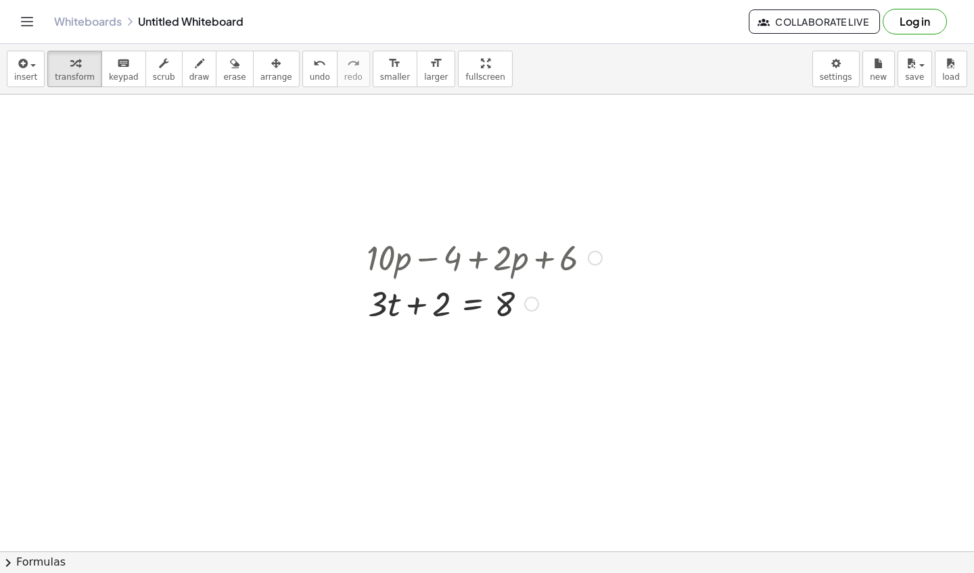
click at [471, 308] on div at bounding box center [484, 303] width 249 height 46
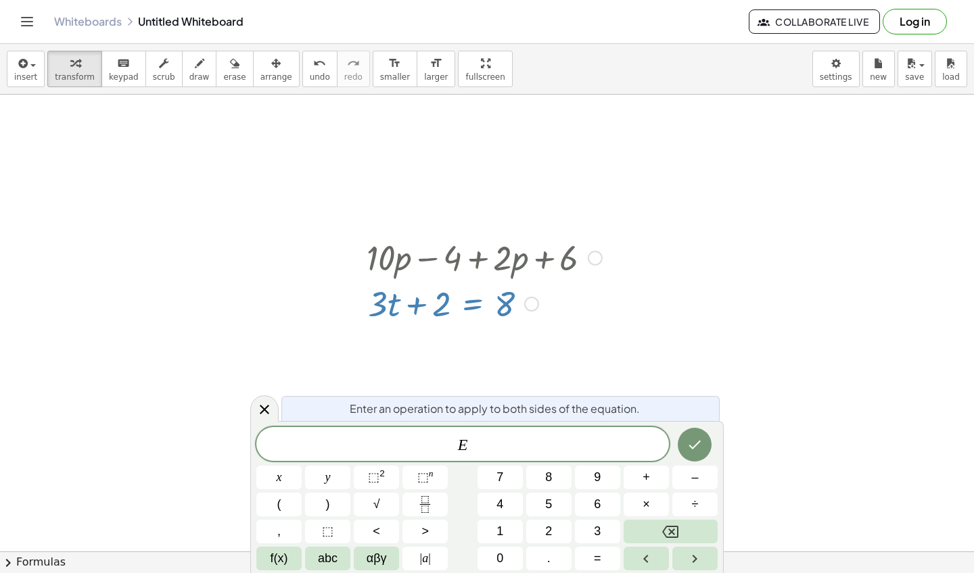
click at [431, 306] on div at bounding box center [484, 303] width 249 height 46
click at [397, 306] on div at bounding box center [484, 303] width 249 height 46
click at [418, 311] on div at bounding box center [484, 303] width 249 height 46
click at [256, 414] on div at bounding box center [264, 409] width 28 height 26
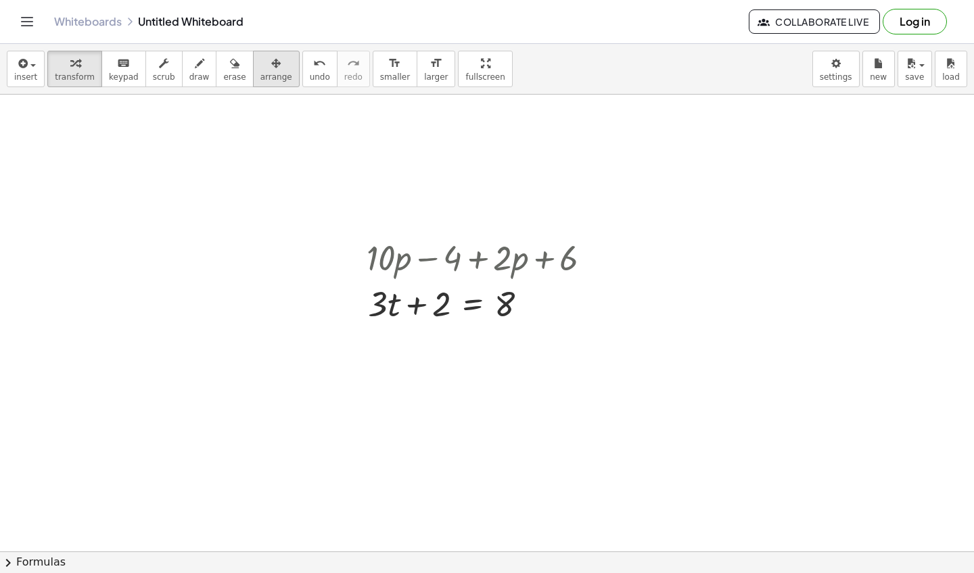
click at [274, 64] on div "button" at bounding box center [276, 63] width 32 height 16
click at [124, 69] on icon "keyboard" at bounding box center [123, 63] width 13 height 16
click at [169, 78] on button "scrub" at bounding box center [163, 69] width 37 height 37
click at [431, 300] on div at bounding box center [484, 303] width 249 height 46
click at [389, 290] on div at bounding box center [484, 303] width 249 height 46
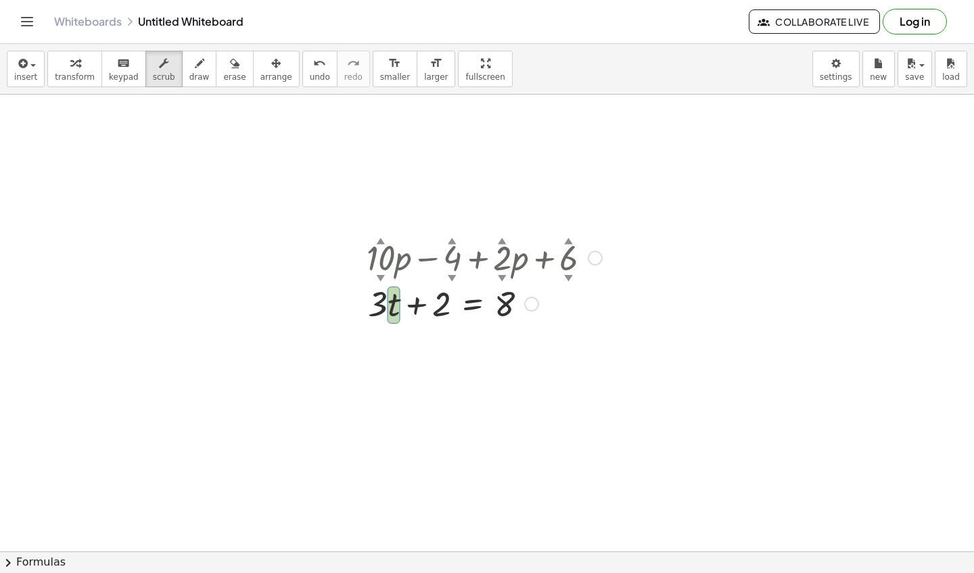
click at [379, 297] on div at bounding box center [484, 303] width 249 height 46
click at [395, 298] on div at bounding box center [484, 303] width 249 height 46
click at [423, 302] on div at bounding box center [484, 303] width 249 height 46
click at [420, 302] on div at bounding box center [484, 303] width 249 height 46
click at [470, 311] on div at bounding box center [484, 303] width 249 height 46
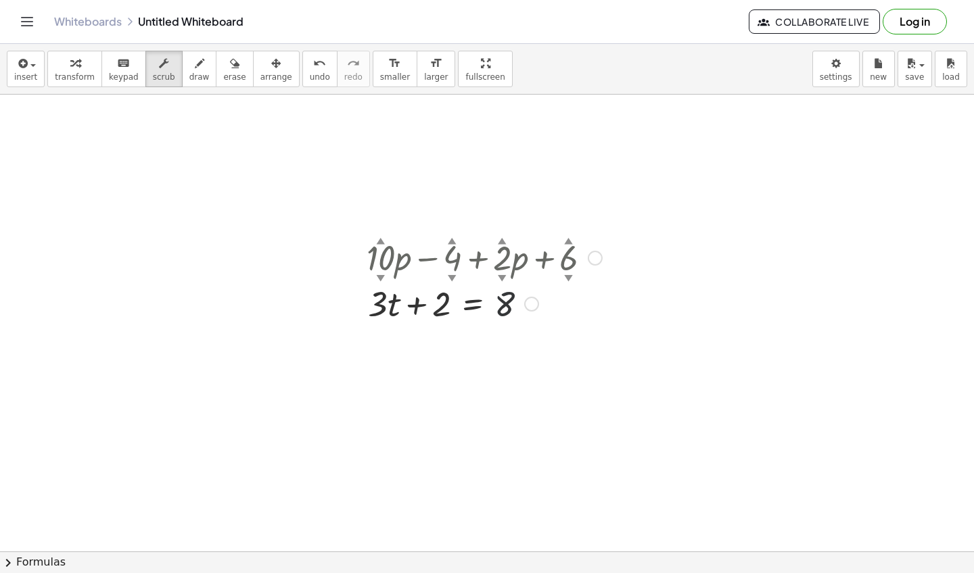
click at [505, 300] on div at bounding box center [484, 303] width 249 height 46
click at [433, 303] on div at bounding box center [484, 303] width 249 height 46
click at [379, 310] on div at bounding box center [484, 303] width 249 height 46
click at [397, 309] on div at bounding box center [484, 303] width 249 height 46
click at [383, 277] on div "▼" at bounding box center [380, 278] width 9 height 12
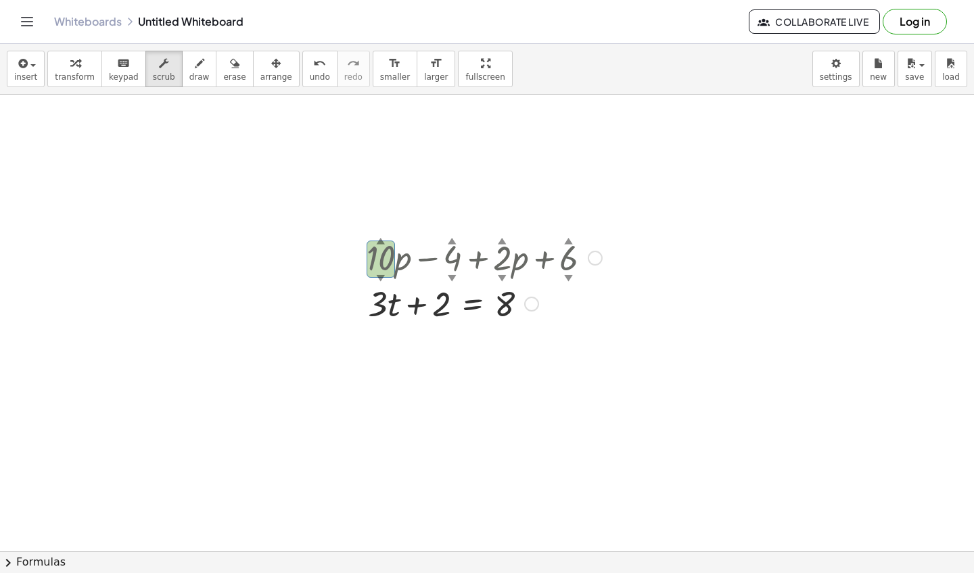
click at [443, 260] on div at bounding box center [484, 257] width 249 height 46
click at [454, 238] on div "▲" at bounding box center [452, 241] width 9 height 12
drag, startPoint x: 454, startPoint y: 238, endPoint x: 451, endPoint y: 215, distance: 23.2
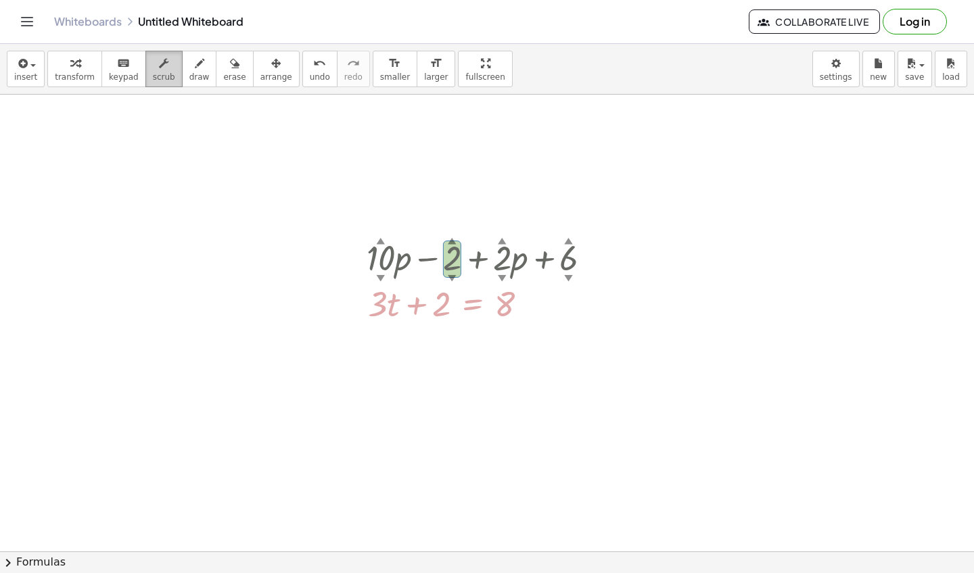
click at [153, 58] on div "button" at bounding box center [164, 63] width 22 height 16
drag, startPoint x: 448, startPoint y: 275, endPoint x: 456, endPoint y: 269, distance: 10.3
click at [456, 269] on div at bounding box center [484, 257] width 249 height 46
drag, startPoint x: 390, startPoint y: 261, endPoint x: 529, endPoint y: 268, distance: 139.5
click at [529, 268] on div at bounding box center [484, 257] width 249 height 46
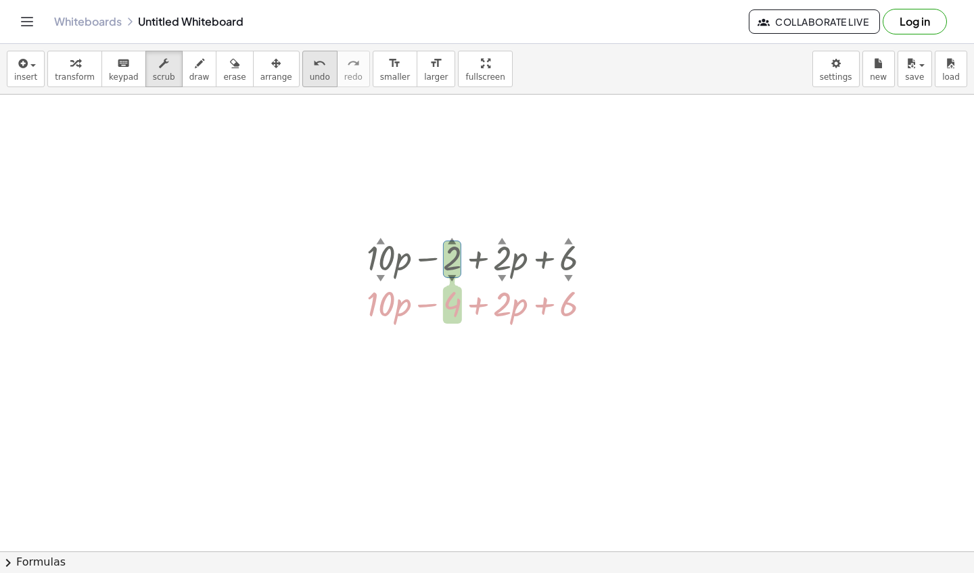
click at [313, 68] on icon "undo" at bounding box center [319, 63] width 13 height 16
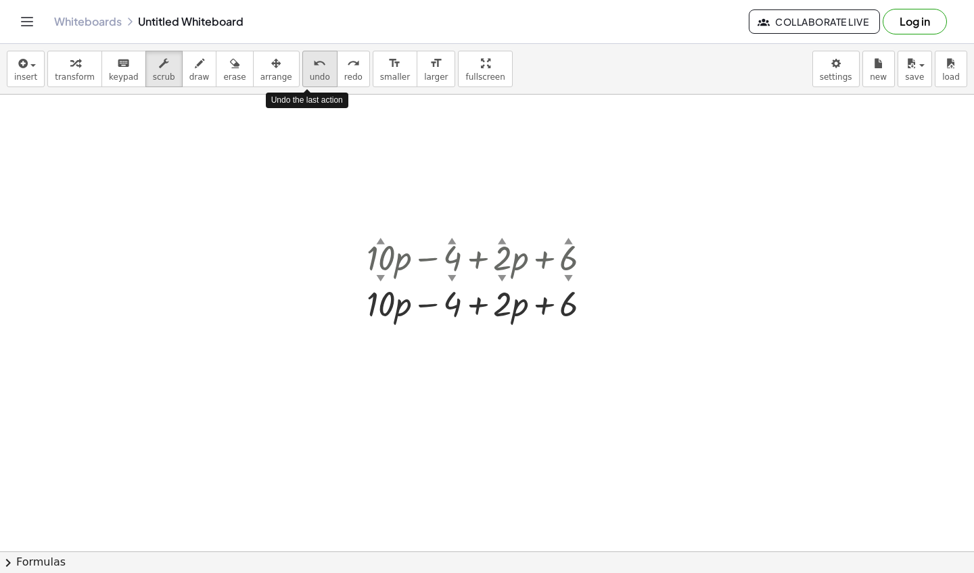
click at [313, 68] on icon "undo" at bounding box center [319, 63] width 13 height 16
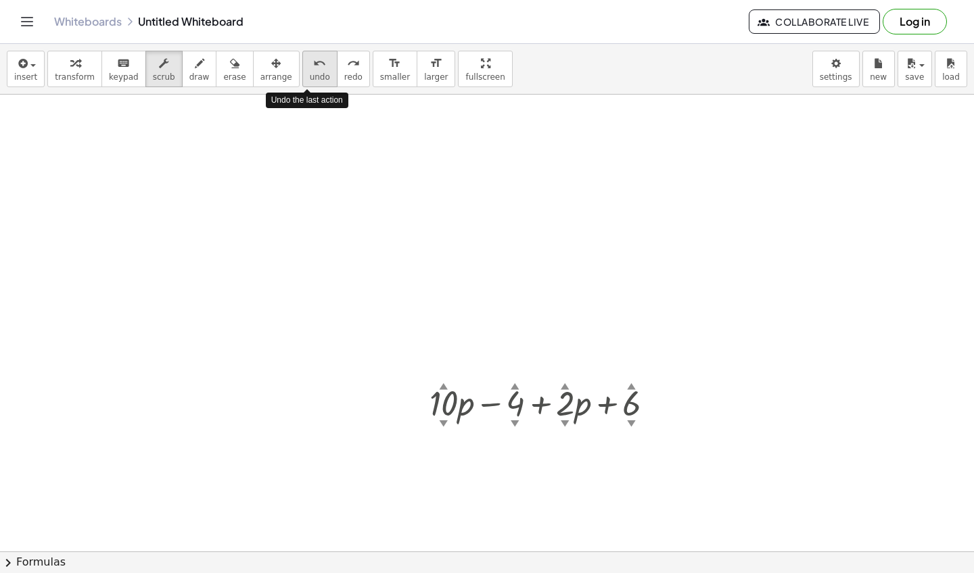
click at [313, 68] on icon "undo" at bounding box center [319, 63] width 13 height 16
click at [313, 66] on icon "undo" at bounding box center [319, 63] width 13 height 16
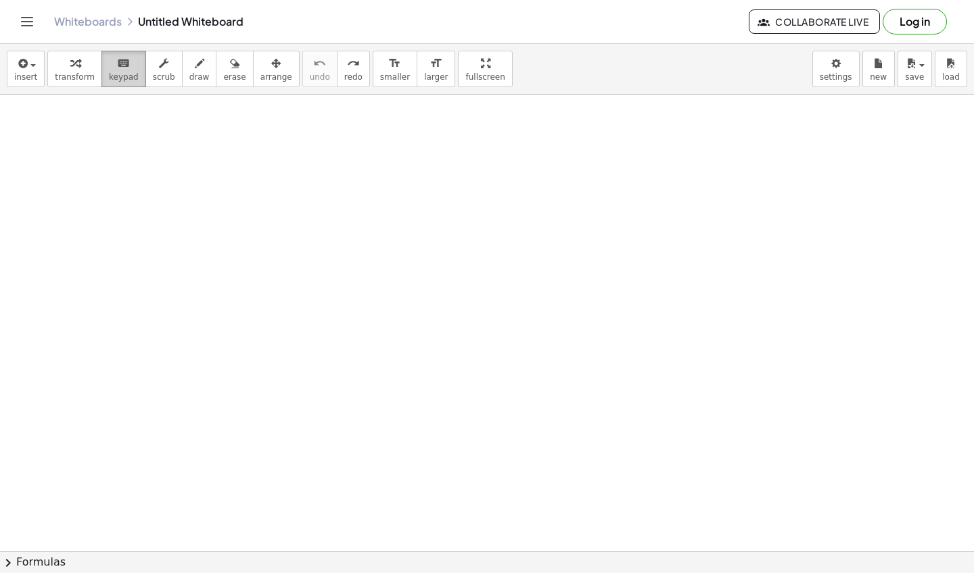
click at [118, 64] on icon "keyboard" at bounding box center [123, 63] width 13 height 16
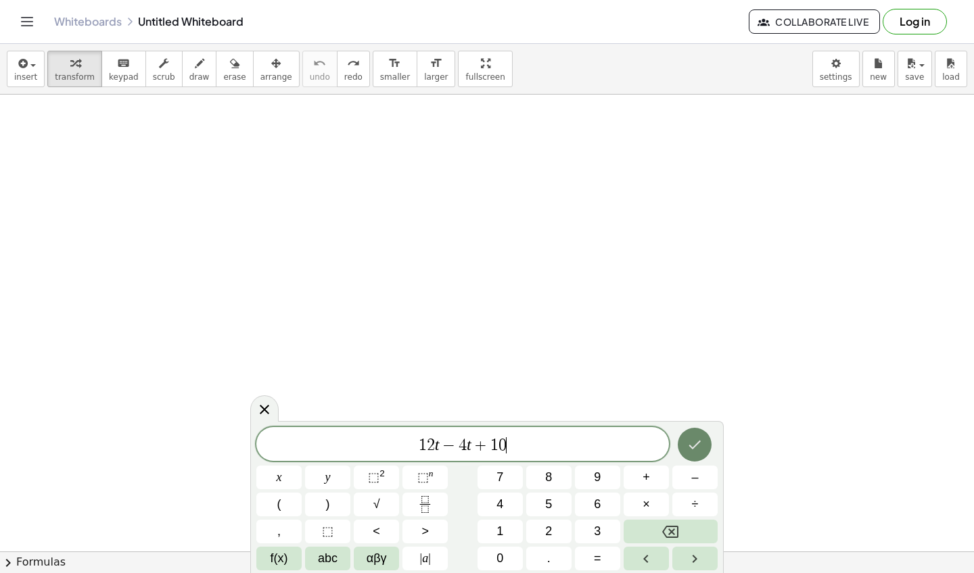
click at [695, 441] on icon "Done" at bounding box center [694, 445] width 16 height 16
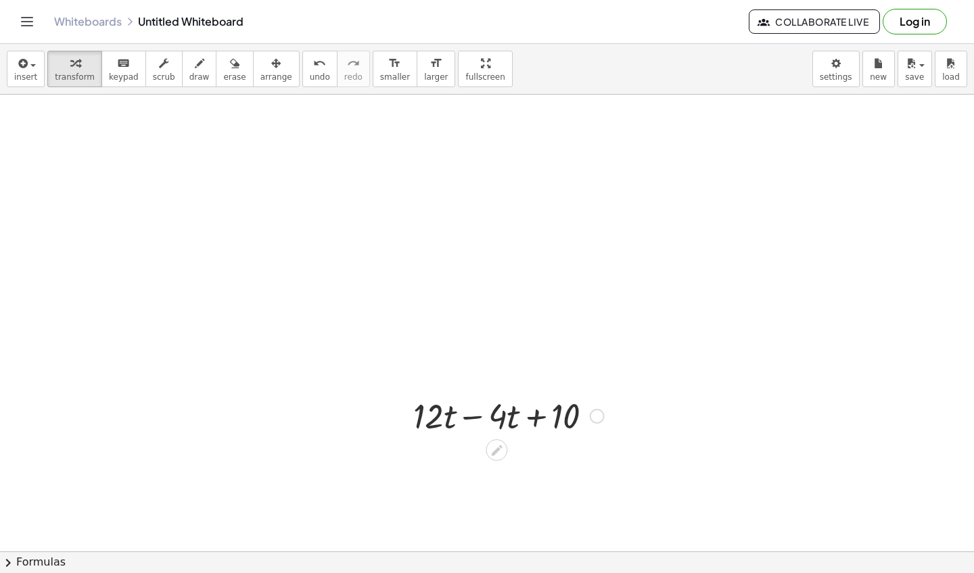
click at [506, 421] on div at bounding box center [508, 415] width 204 height 46
click at [469, 416] on div at bounding box center [508, 415] width 204 height 46
click at [502, 463] on div at bounding box center [508, 461] width 204 height 46
click at [467, 469] on div at bounding box center [508, 461] width 204 height 46
click at [556, 456] on div at bounding box center [560, 462] width 15 height 15
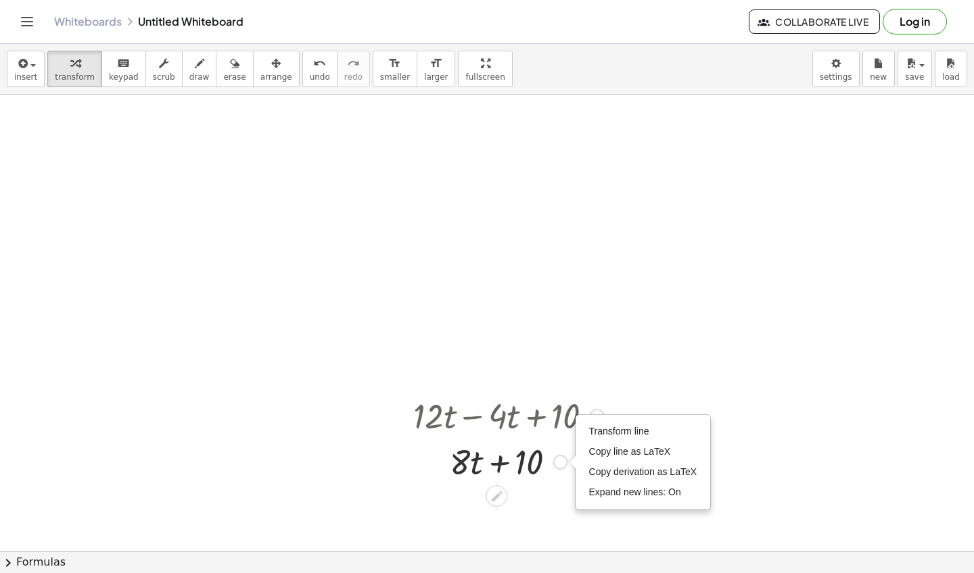
click at [537, 453] on div at bounding box center [508, 461] width 204 height 46
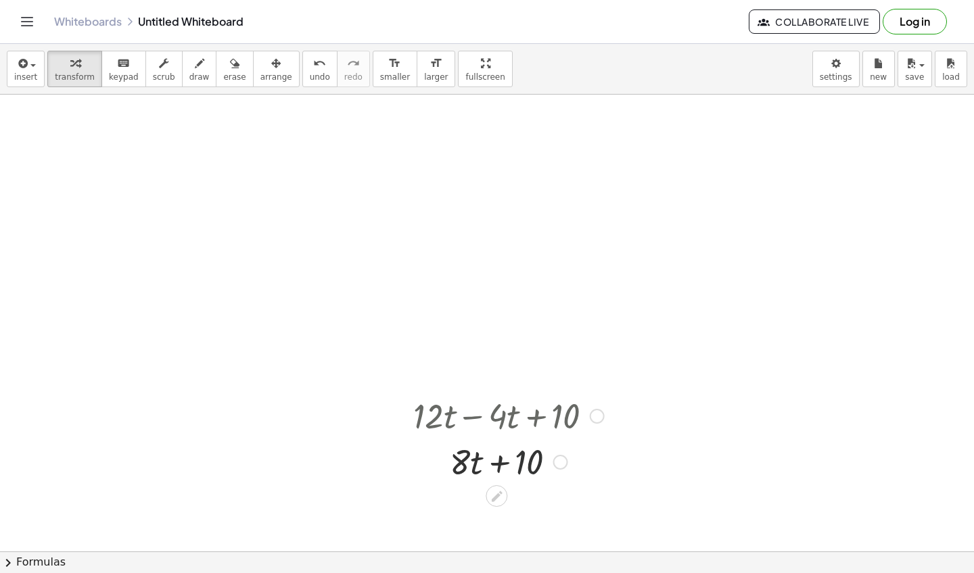
click at [537, 458] on div at bounding box center [508, 461] width 204 height 46
click at [501, 462] on div at bounding box center [508, 461] width 204 height 46
click at [465, 463] on div at bounding box center [508, 461] width 204 height 46
click at [471, 480] on div at bounding box center [508, 461] width 204 height 46
click at [515, 483] on div at bounding box center [508, 461] width 204 height 46
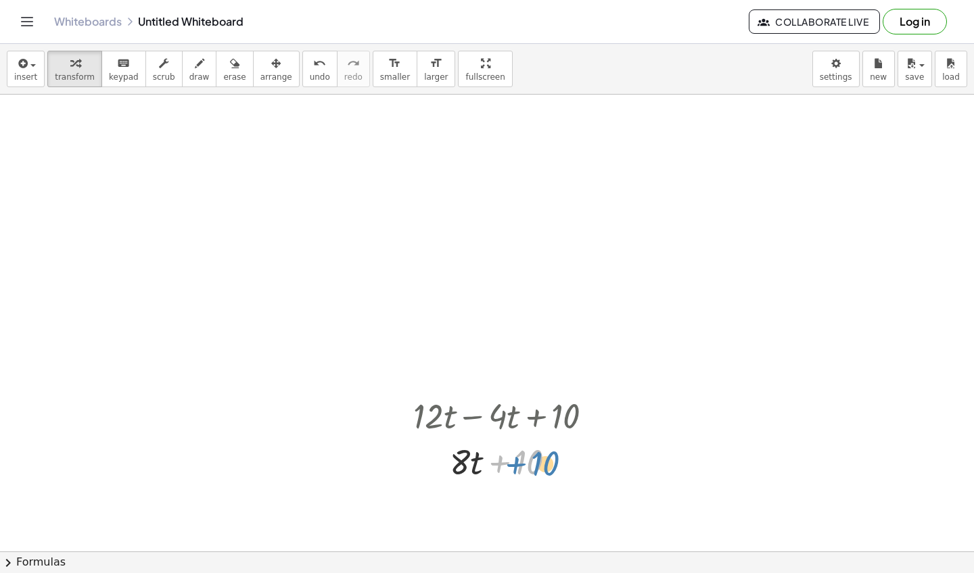
drag, startPoint x: 525, startPoint y: 454, endPoint x: 545, endPoint y: 455, distance: 19.6
click at [544, 455] on div at bounding box center [508, 461] width 204 height 46
drag, startPoint x: 476, startPoint y: 456, endPoint x: 477, endPoint y: 448, distance: 7.6
click at [477, 448] on div at bounding box center [508, 461] width 204 height 46
drag, startPoint x: 458, startPoint y: 456, endPoint x: 469, endPoint y: 456, distance: 10.8
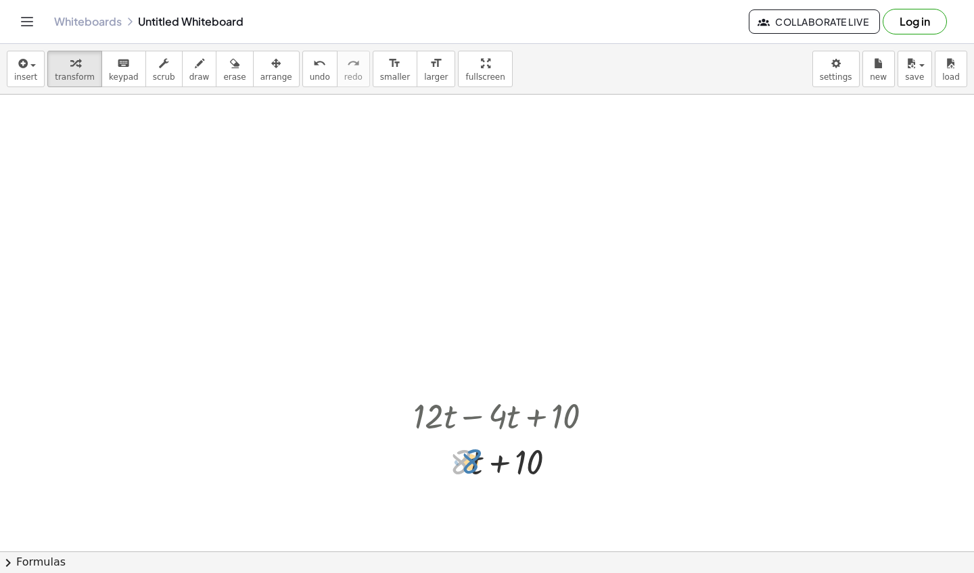
click at [469, 456] on div at bounding box center [508, 461] width 204 height 46
drag, startPoint x: 519, startPoint y: 472, endPoint x: 501, endPoint y: 472, distance: 18.3
click at [519, 472] on div at bounding box center [508, 461] width 204 height 46
click at [498, 487] on div at bounding box center [496, 496] width 22 height 22
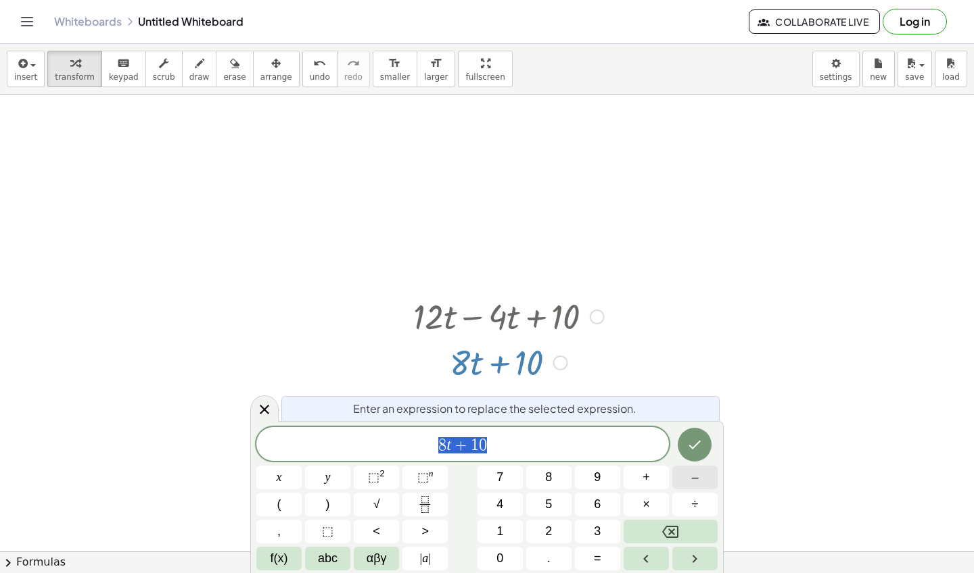
scroll to position [100, 0]
click at [693, 449] on icon "Done" at bounding box center [695, 445] width 12 height 9
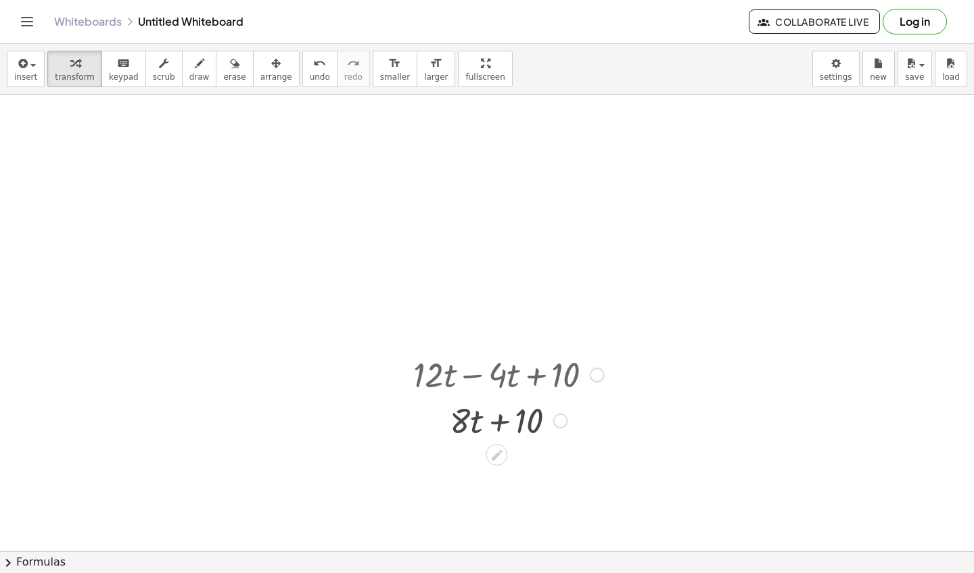
scroll to position [11, 0]
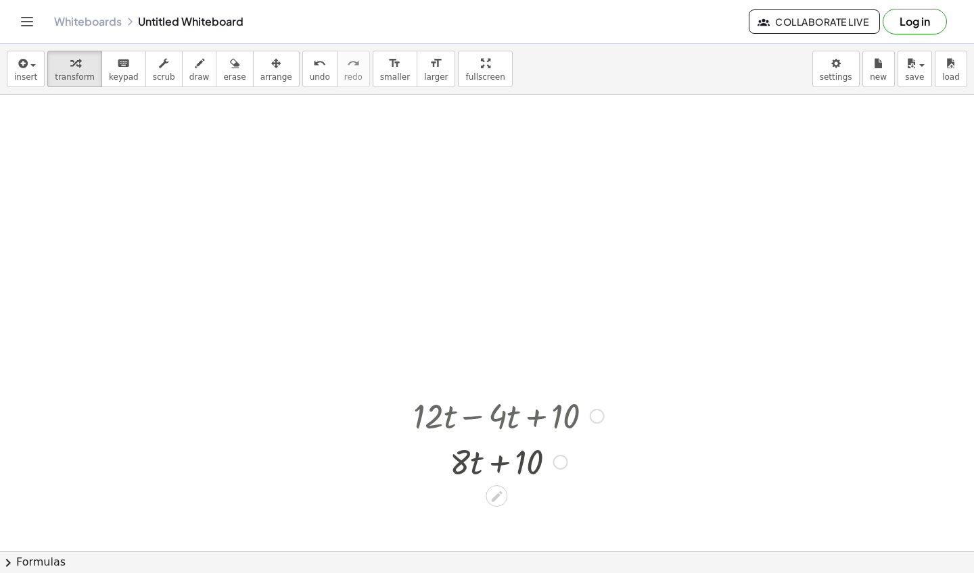
click at [111, 59] on div "keyboard" at bounding box center [124, 63] width 30 height 16
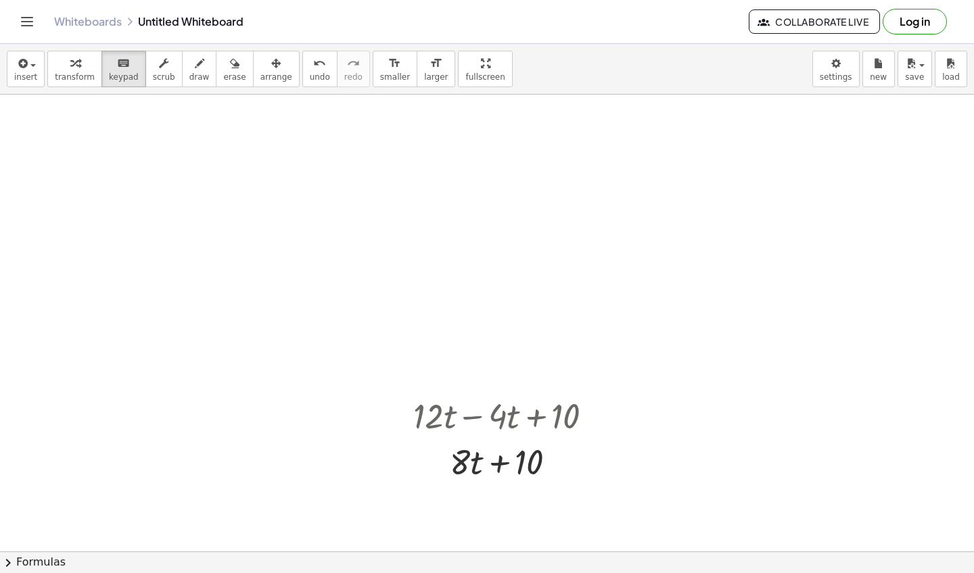
click at [565, 423] on div at bounding box center [508, 415] width 204 height 46
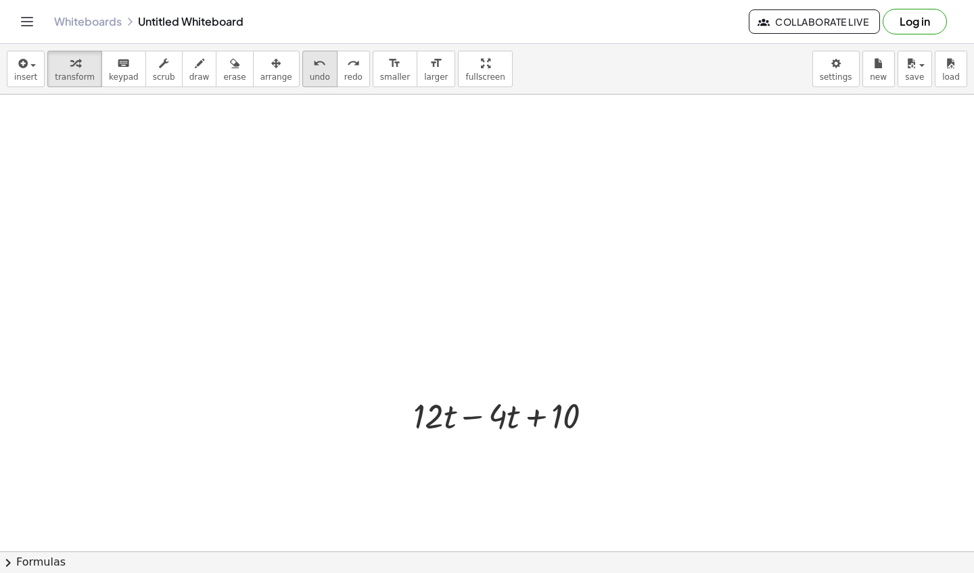
click at [308, 82] on button "undo undo" at bounding box center [319, 69] width 35 height 37
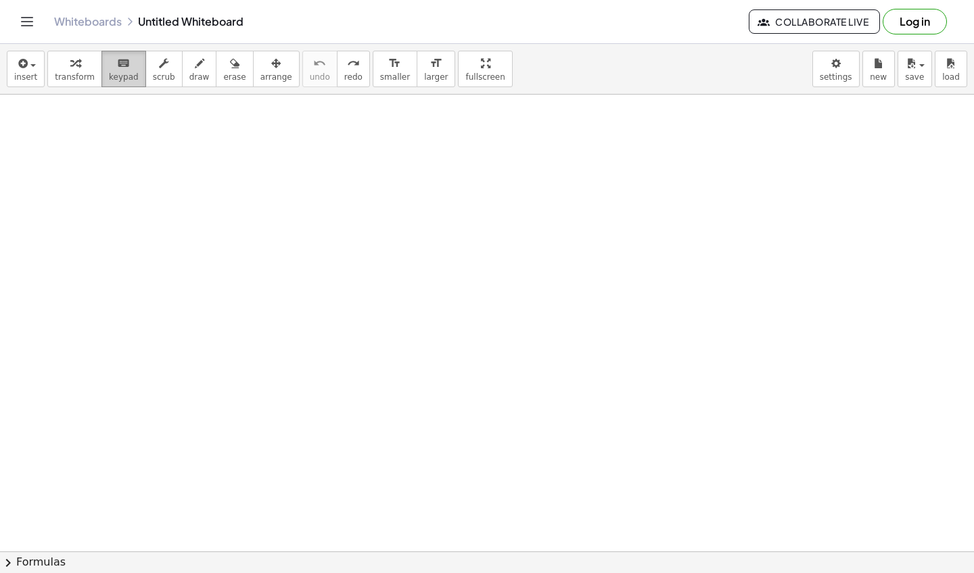
click at [118, 69] on icon "keyboard" at bounding box center [123, 63] width 13 height 16
drag, startPoint x: 450, startPoint y: 421, endPoint x: 452, endPoint y: 396, distance: 25.1
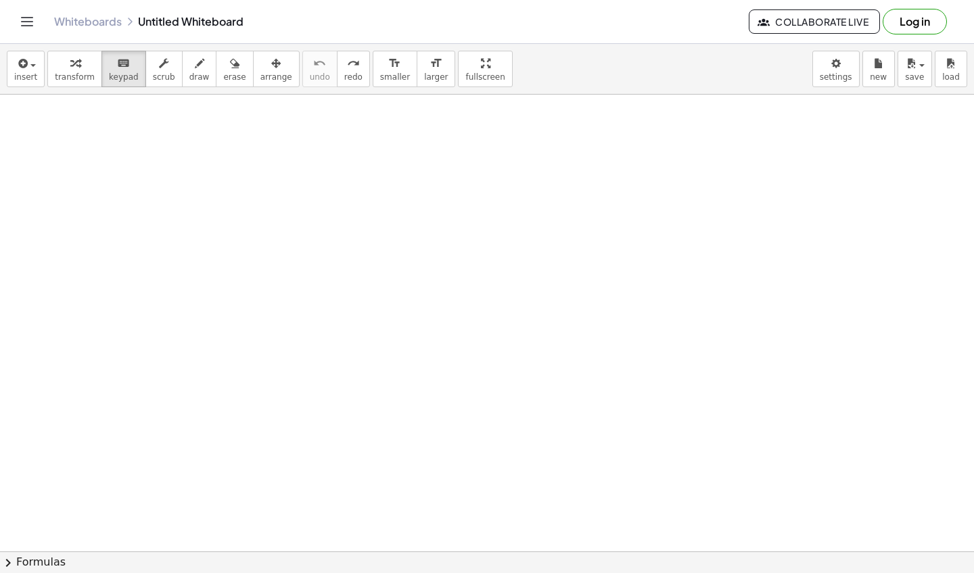
click at [122, 82] on button "keyboard keypad" at bounding box center [123, 69] width 45 height 37
click at [122, 85] on button "keyboard keypad" at bounding box center [123, 69] width 45 height 37
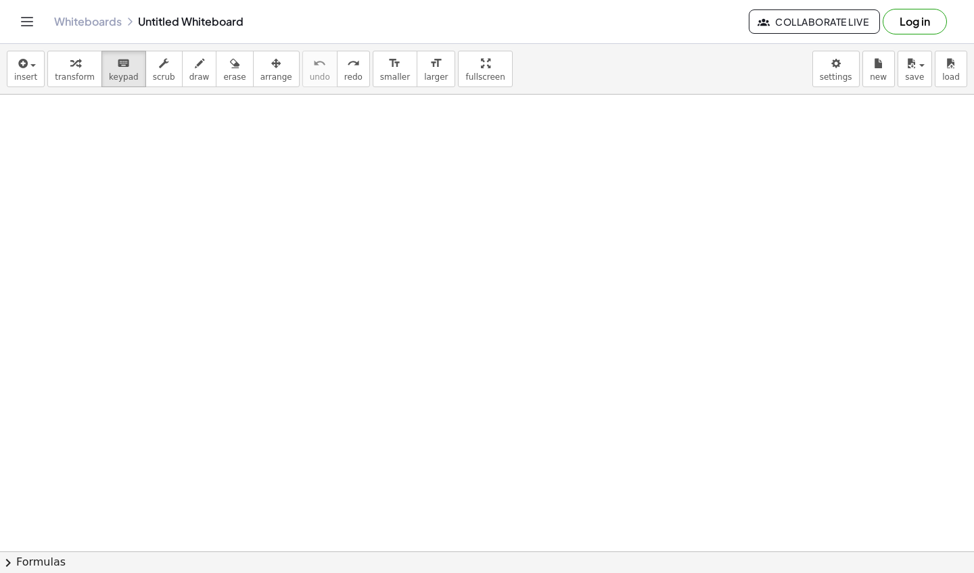
click at [112, 71] on button "keyboard keypad" at bounding box center [123, 69] width 45 height 37
click at [112, 74] on span "keypad" at bounding box center [124, 76] width 30 height 9
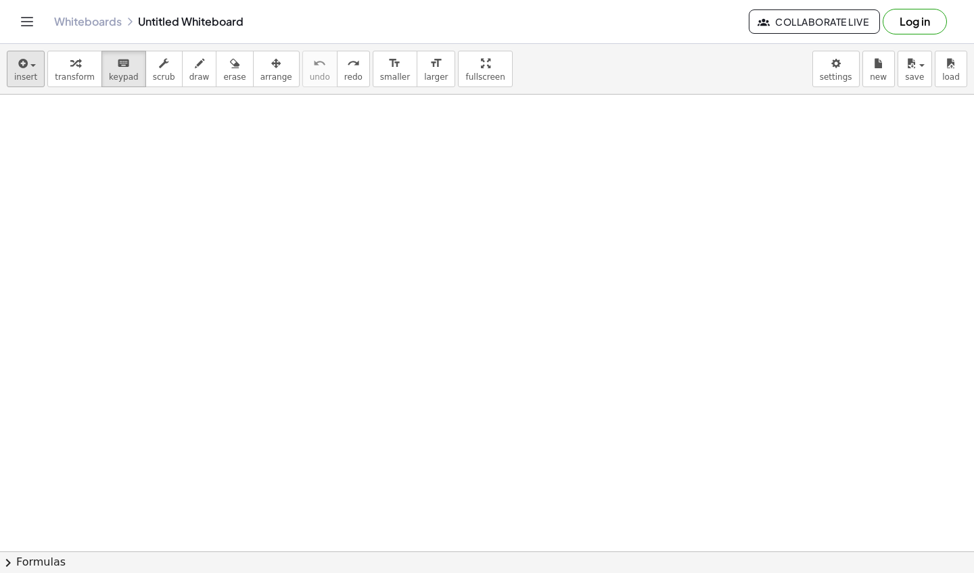
click at [23, 73] on span "insert" at bounding box center [25, 76] width 23 height 9
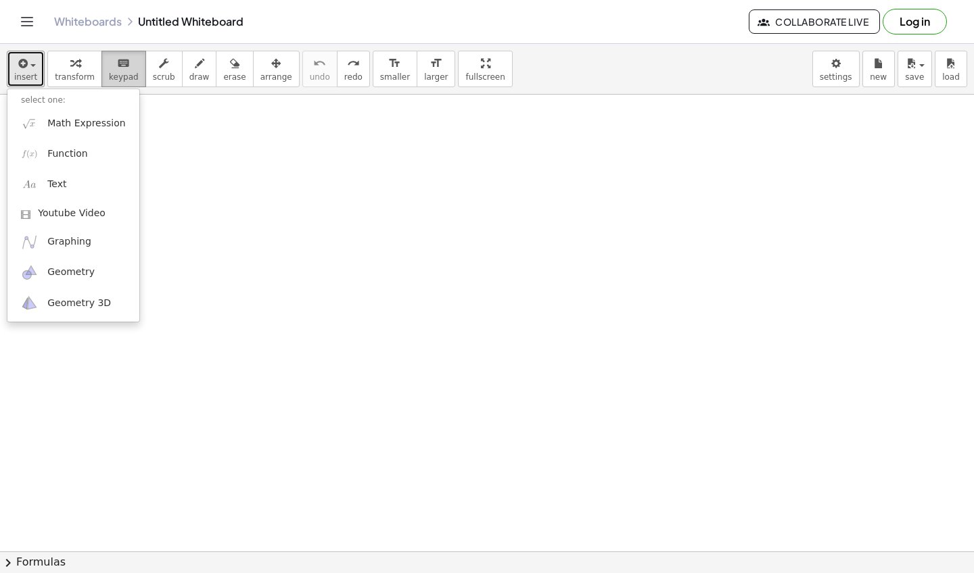
click at [132, 70] on div "keyboard" at bounding box center [124, 63] width 30 height 16
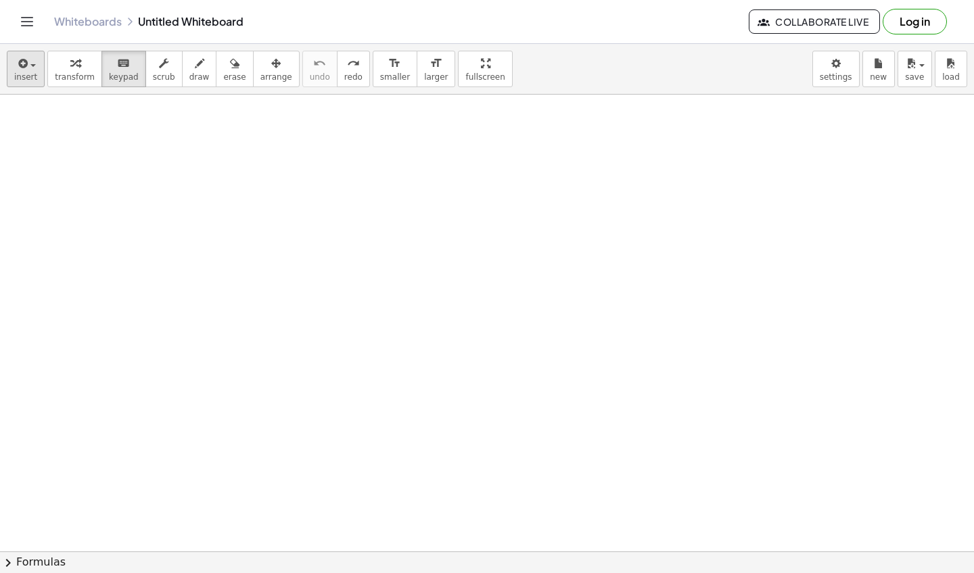
click at [31, 65] on span "button" at bounding box center [32, 65] width 5 height 3
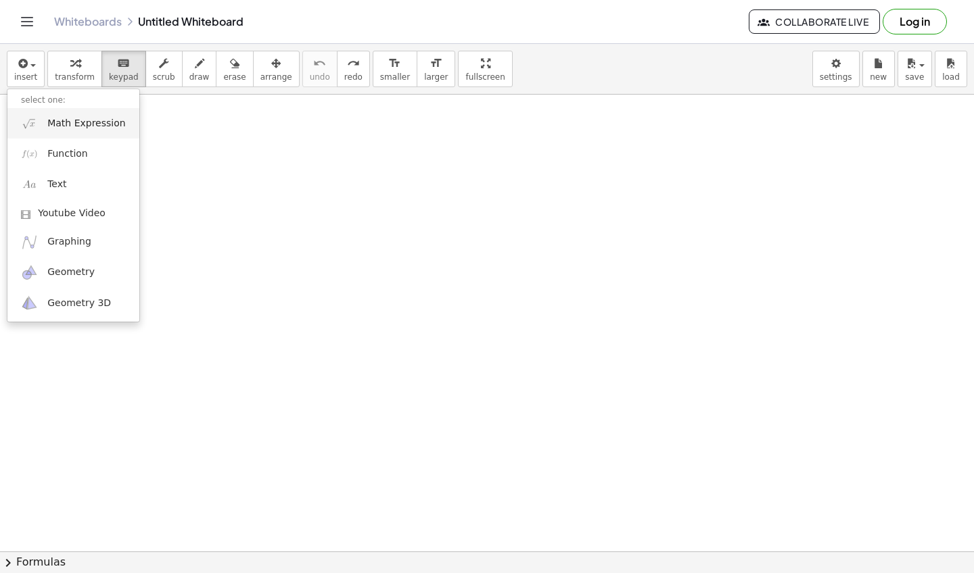
click at [68, 122] on span "Math Expression" at bounding box center [86, 124] width 78 height 14
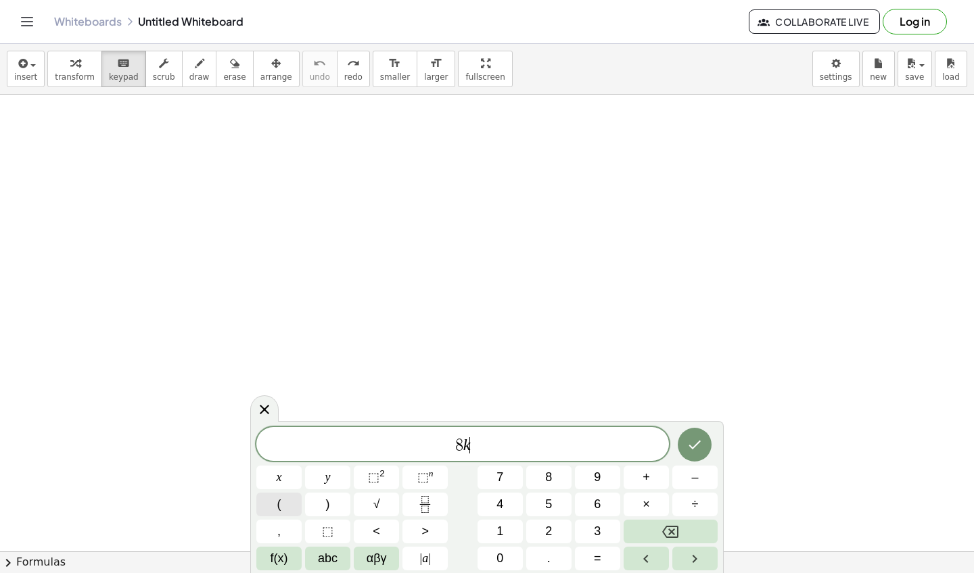
click at [291, 508] on button "(" at bounding box center [278, 505] width 45 height 24
click at [461, 448] on span "(" at bounding box center [462, 444] width 9 height 20
click at [473, 448] on span "(" at bounding box center [471, 444] width 9 height 20
click at [702, 437] on icon "Done" at bounding box center [694, 443] width 16 height 16
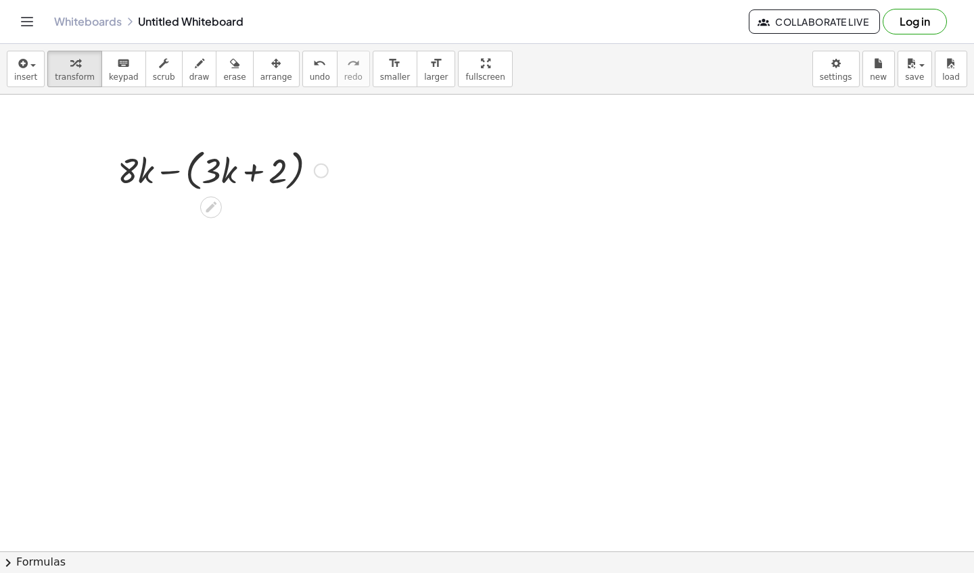
click at [243, 178] on div at bounding box center [223, 169] width 224 height 51
click at [165, 172] on div at bounding box center [223, 169] width 224 height 51
click at [255, 213] on div at bounding box center [223, 218] width 224 height 46
click at [182, 224] on div at bounding box center [223, 218] width 224 height 46
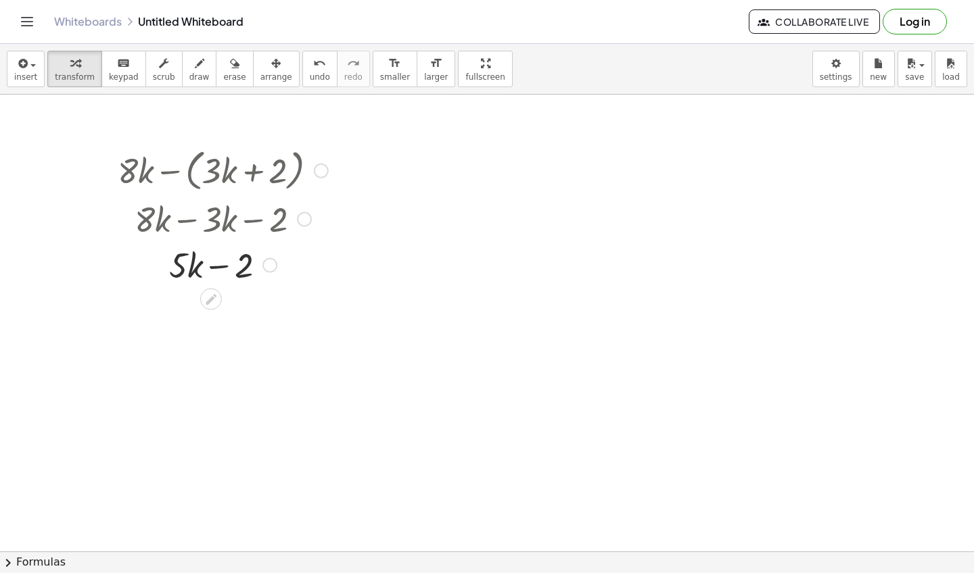
click at [218, 268] on div at bounding box center [223, 264] width 224 height 46
click at [190, 266] on div at bounding box center [223, 264] width 224 height 46
click at [251, 266] on div at bounding box center [223, 264] width 224 height 46
click at [123, 74] on span "keypad" at bounding box center [124, 76] width 30 height 9
click at [75, 69] on icon "button" at bounding box center [74, 63] width 9 height 16
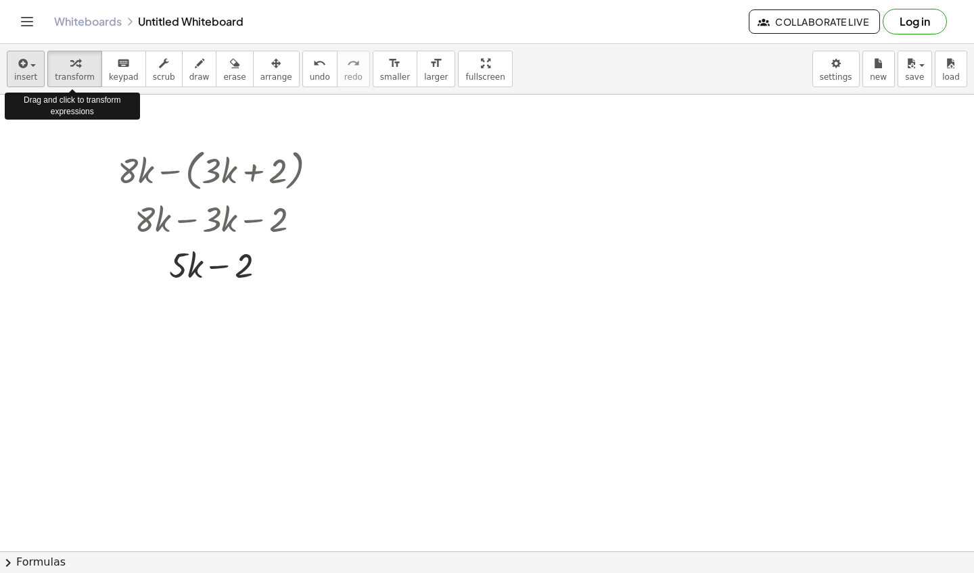
click at [33, 69] on div "button" at bounding box center [25, 63] width 23 height 16
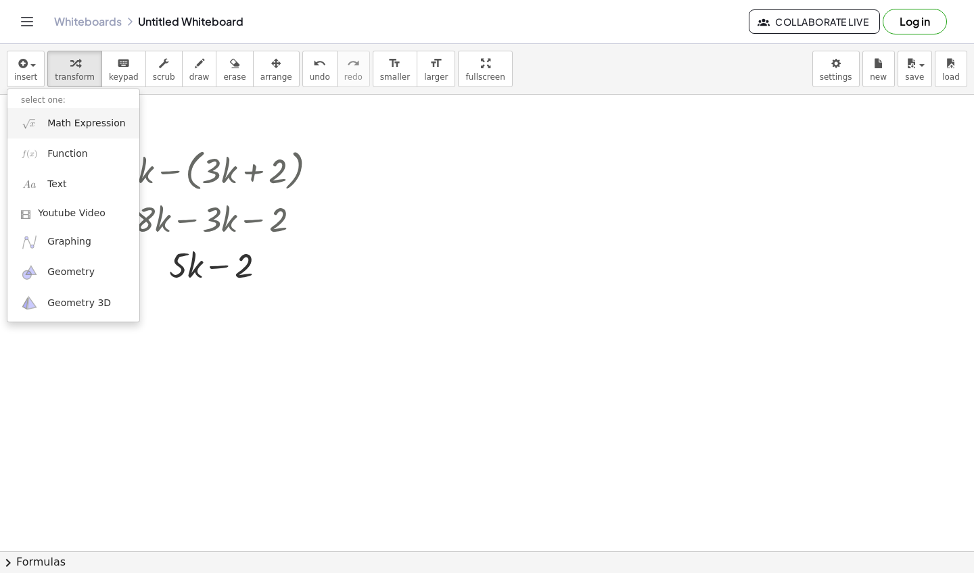
click at [96, 126] on span "Math Expression" at bounding box center [86, 124] width 78 height 14
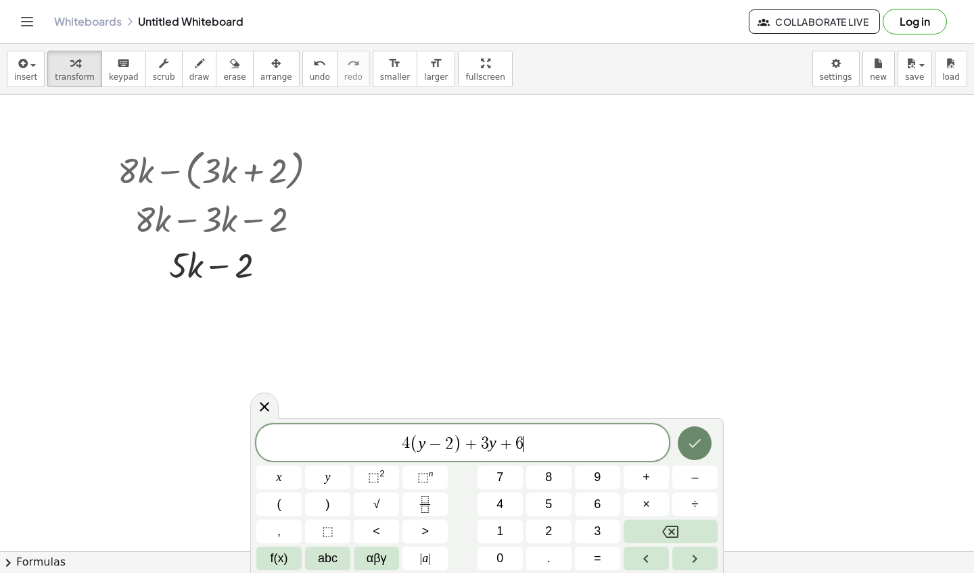
click at [696, 437] on icon "Done" at bounding box center [694, 443] width 16 height 16
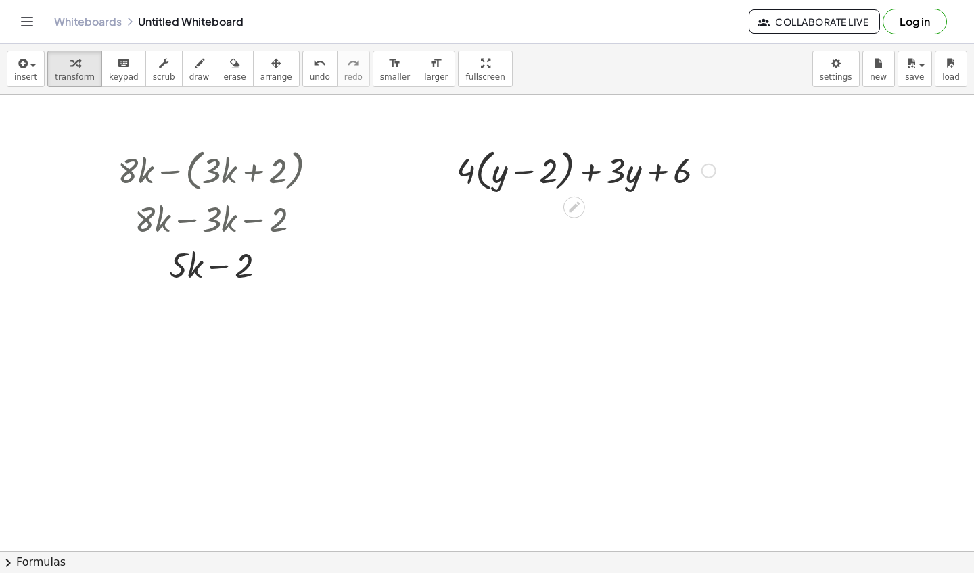
click at [542, 163] on div at bounding box center [586, 169] width 272 height 51
click at [531, 170] on div at bounding box center [586, 169] width 272 height 51
click at [600, 178] on div at bounding box center [586, 169] width 272 height 51
click at [654, 178] on div at bounding box center [586, 169] width 272 height 51
click at [458, 172] on div at bounding box center [586, 169] width 272 height 51
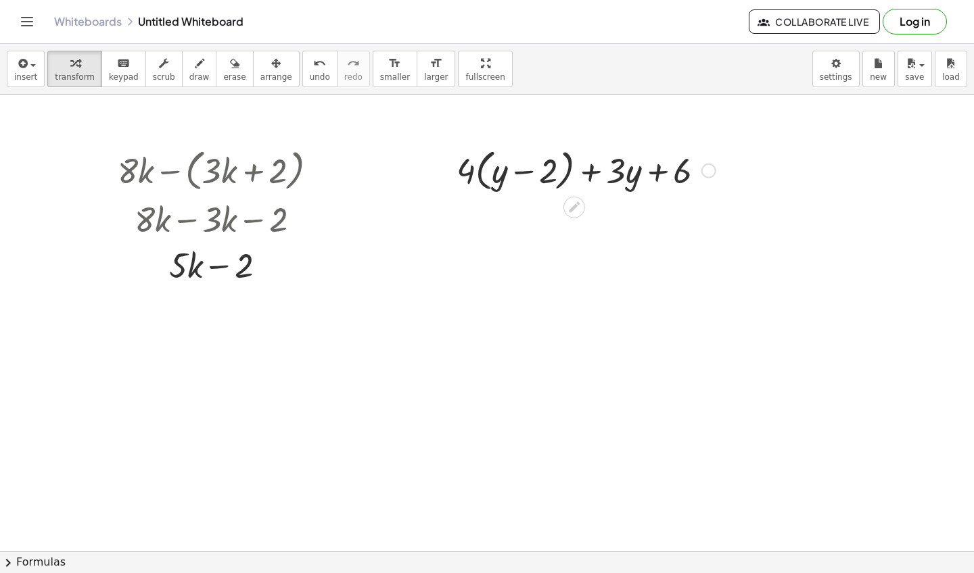
click at [476, 172] on div at bounding box center [586, 169] width 272 height 51
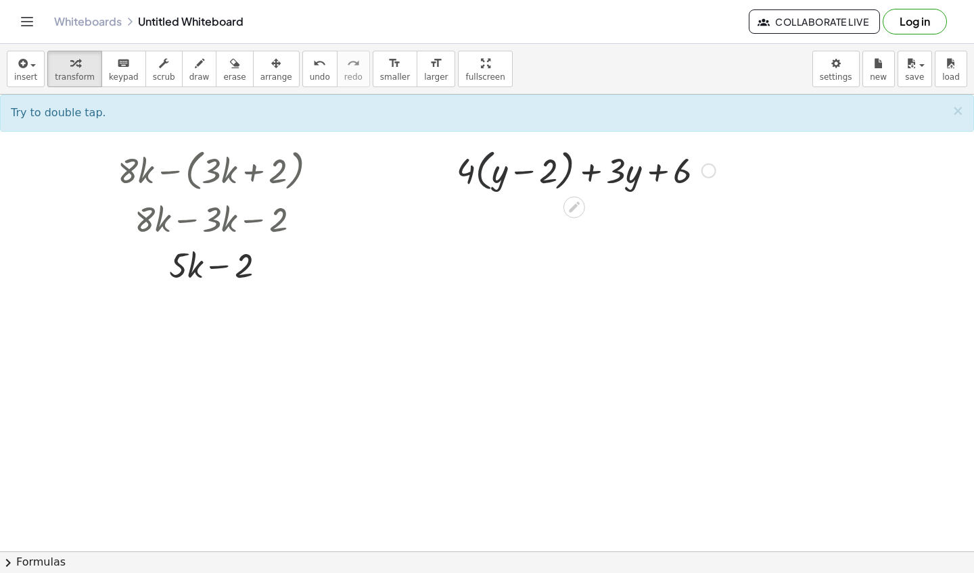
click at [492, 174] on div at bounding box center [586, 169] width 272 height 51
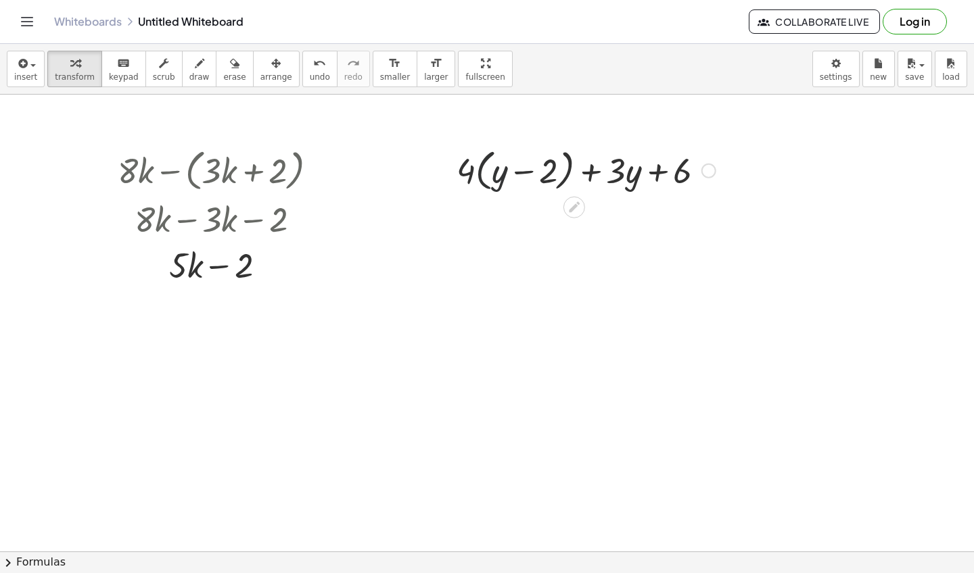
click at [471, 173] on div at bounding box center [586, 169] width 272 height 51
click at [535, 174] on div at bounding box center [586, 169] width 272 height 51
click at [473, 176] on div at bounding box center [586, 169] width 272 height 51
click at [469, 172] on div at bounding box center [586, 169] width 272 height 51
drag, startPoint x: 467, startPoint y: 172, endPoint x: 511, endPoint y: 170, distance: 44.0
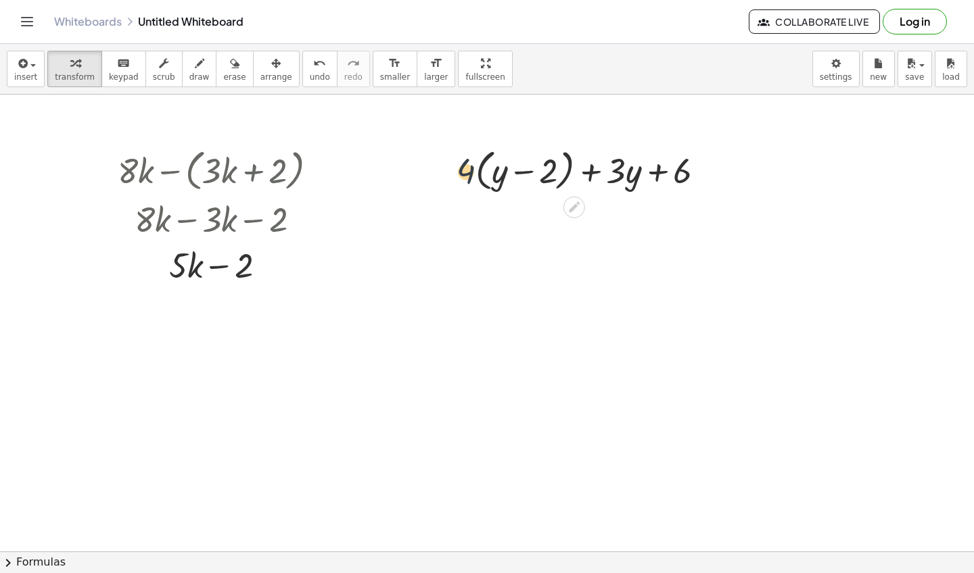
click at [511, 170] on div at bounding box center [586, 169] width 272 height 51
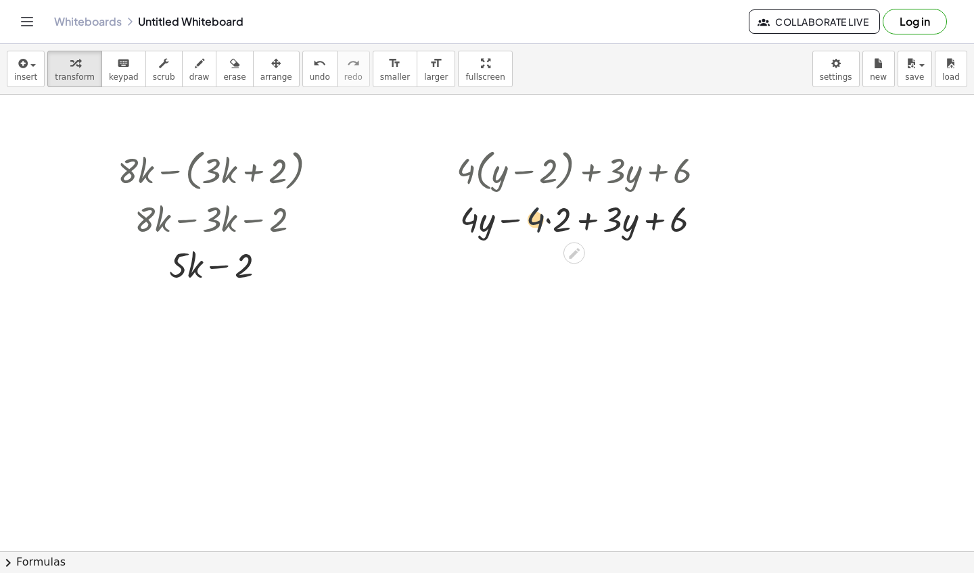
drag, startPoint x: 538, startPoint y: 213, endPoint x: 436, endPoint y: 212, distance: 101.4
click at [436, 212] on div "+ · 4 · ( + y − 2 ) + · 3 · y + 6 · 4 + y − 2 + · 3 · y + 6 · 4 · · 4 ·" at bounding box center [580, 193] width 289 height 104
